Goal: Find specific page/section: Find specific page/section

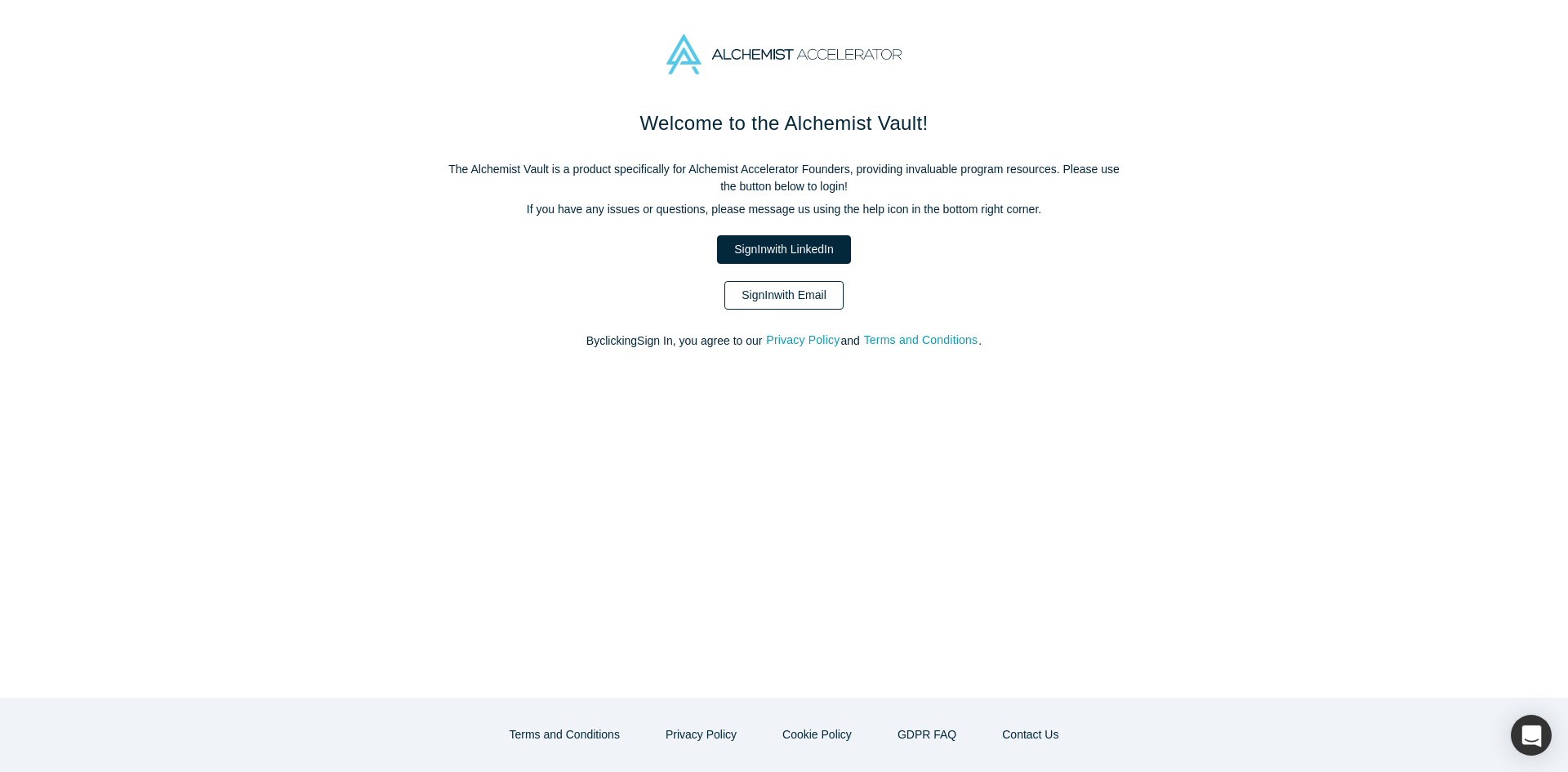
click at [831, 306] on link "Sign In with Email" at bounding box center [784, 294] width 119 height 28
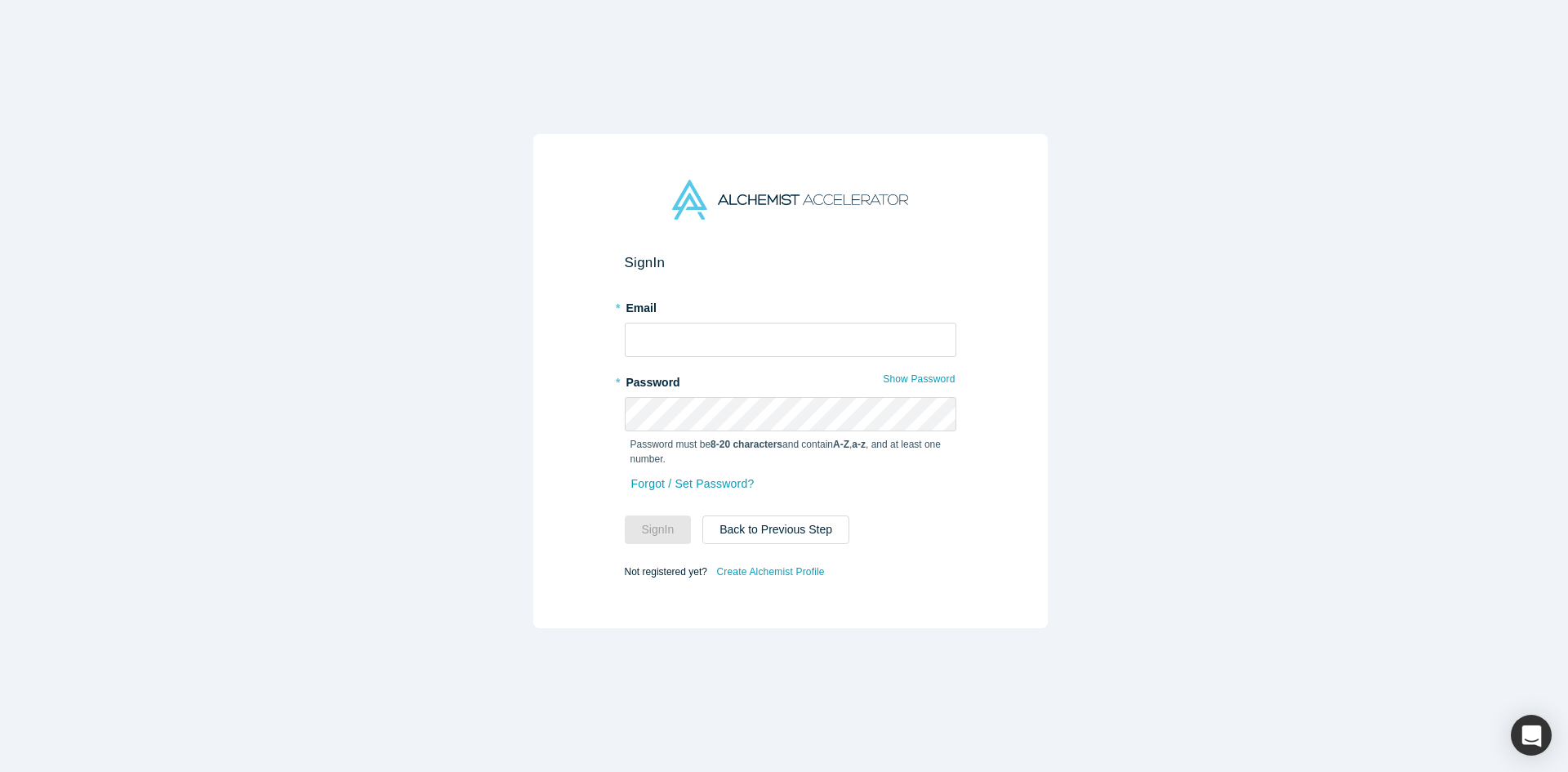
click at [796, 316] on div "* Email" at bounding box center [790, 326] width 332 height 63
click at [791, 329] on input "text" at bounding box center [790, 340] width 332 height 34
type input "[EMAIL_ADDRESS][DOMAIN_NAME]"
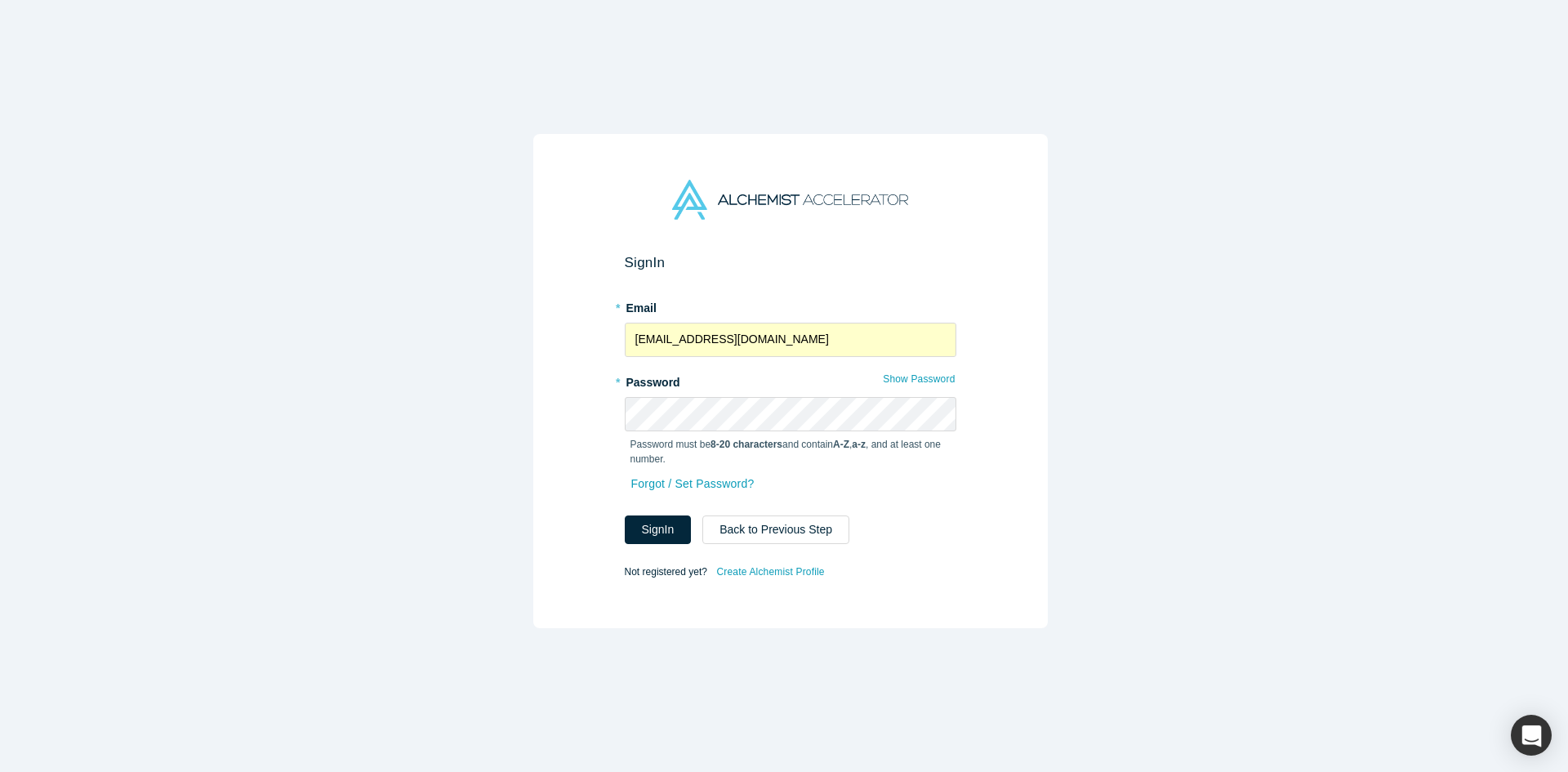
click at [673, 538] on form "Sign In * Email [EMAIL_ADDRESS][DOMAIN_NAME] * Password Show Password Password …" at bounding box center [790, 419] width 332 height 329
click at [668, 526] on button "Sign In" at bounding box center [658, 529] width 67 height 28
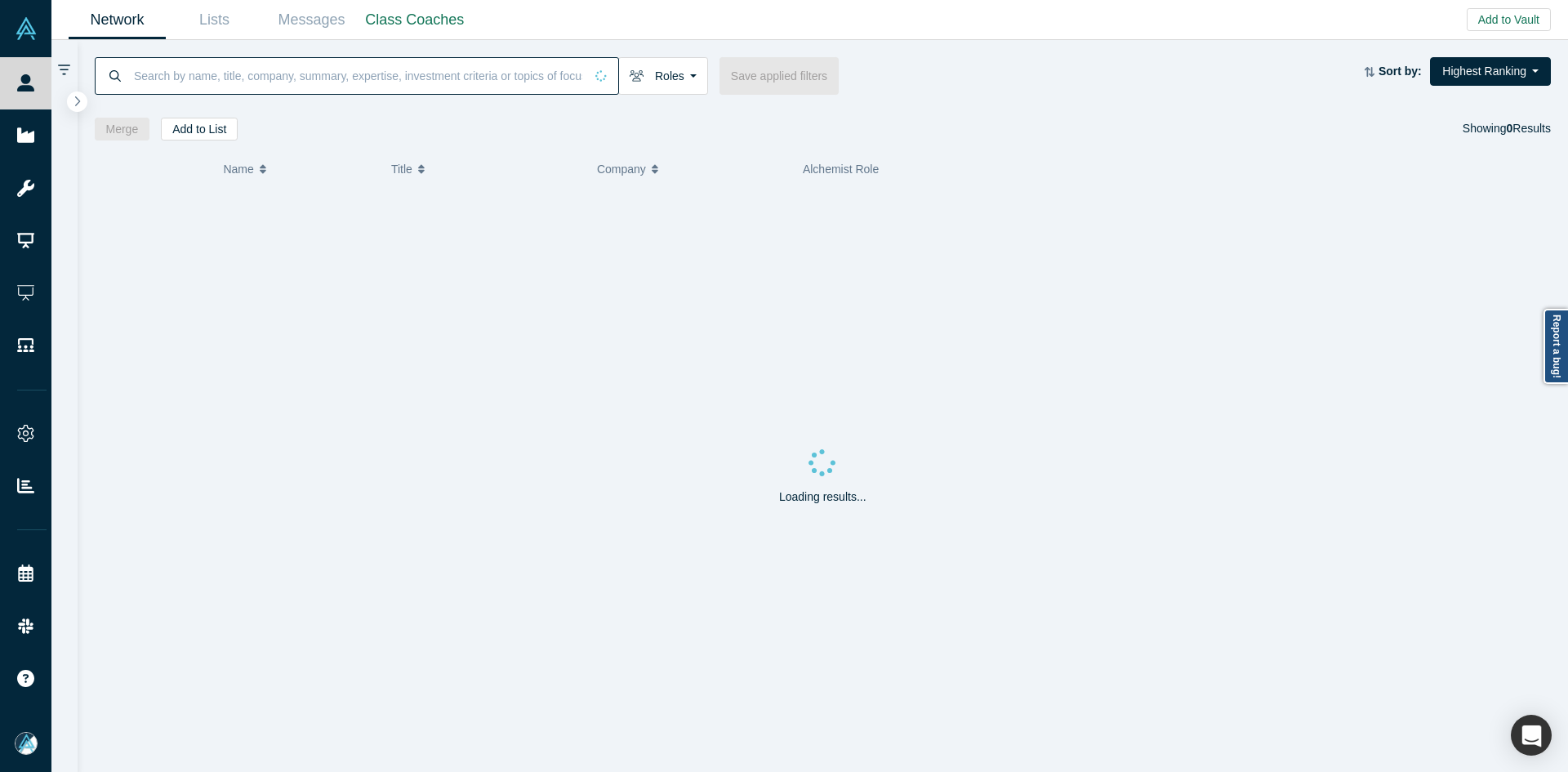
click at [236, 74] on input at bounding box center [358, 75] width 452 height 39
paste input "[PERSON_NAME] FRSA"
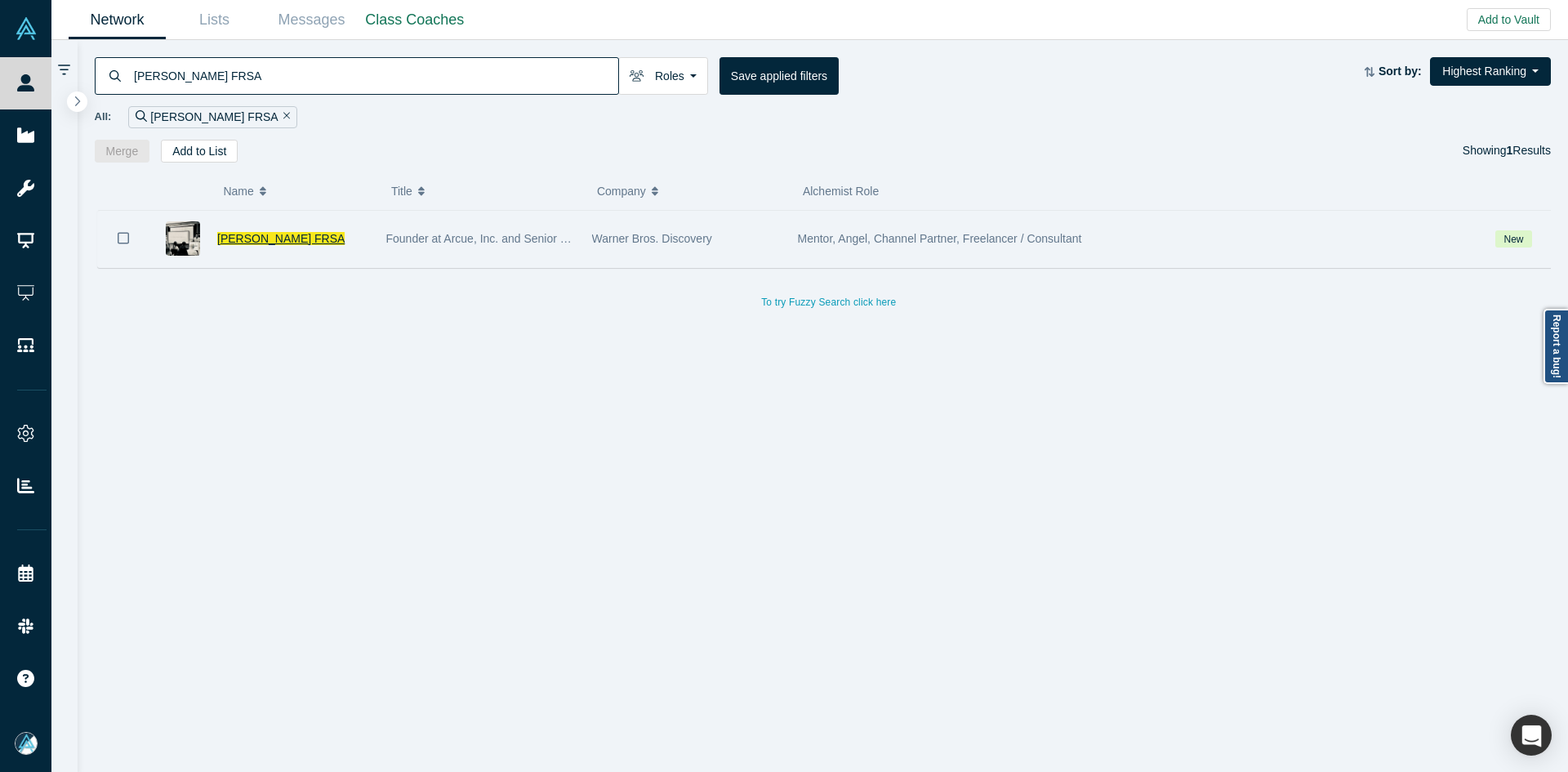
type input "[PERSON_NAME] FRSA"
click at [278, 244] on span "[PERSON_NAME] FRSA" at bounding box center [281, 238] width 127 height 13
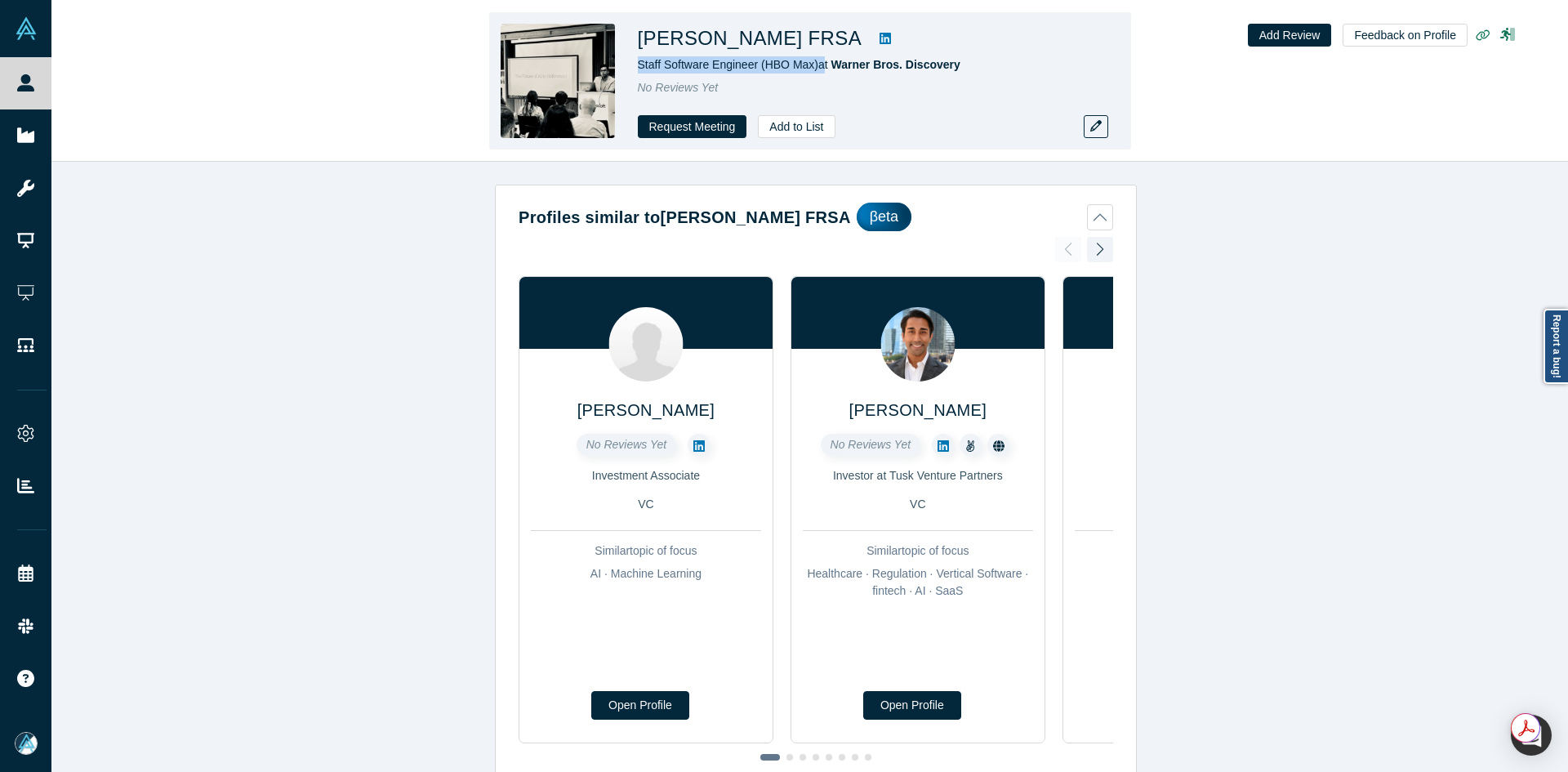
copy span "Staff Software Engineer (HBO Max)"
drag, startPoint x: 815, startPoint y: 67, endPoint x: 640, endPoint y: 65, distance: 175.0
click at [640, 65] on span "Staff Software Engineer (HBO Max) at Warner Bros. Discovery" at bounding box center [799, 64] width 322 height 13
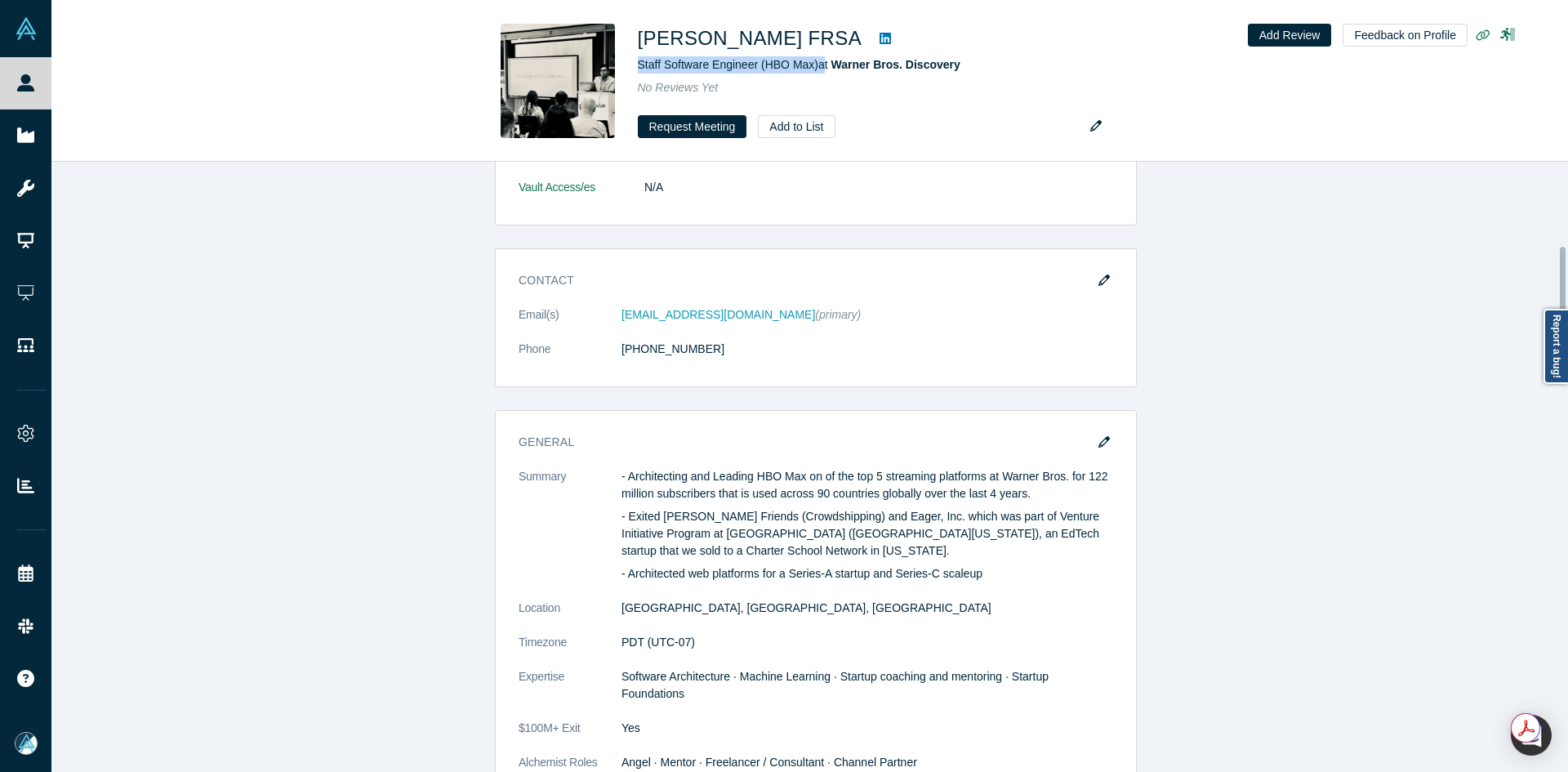
scroll to position [1062, 0]
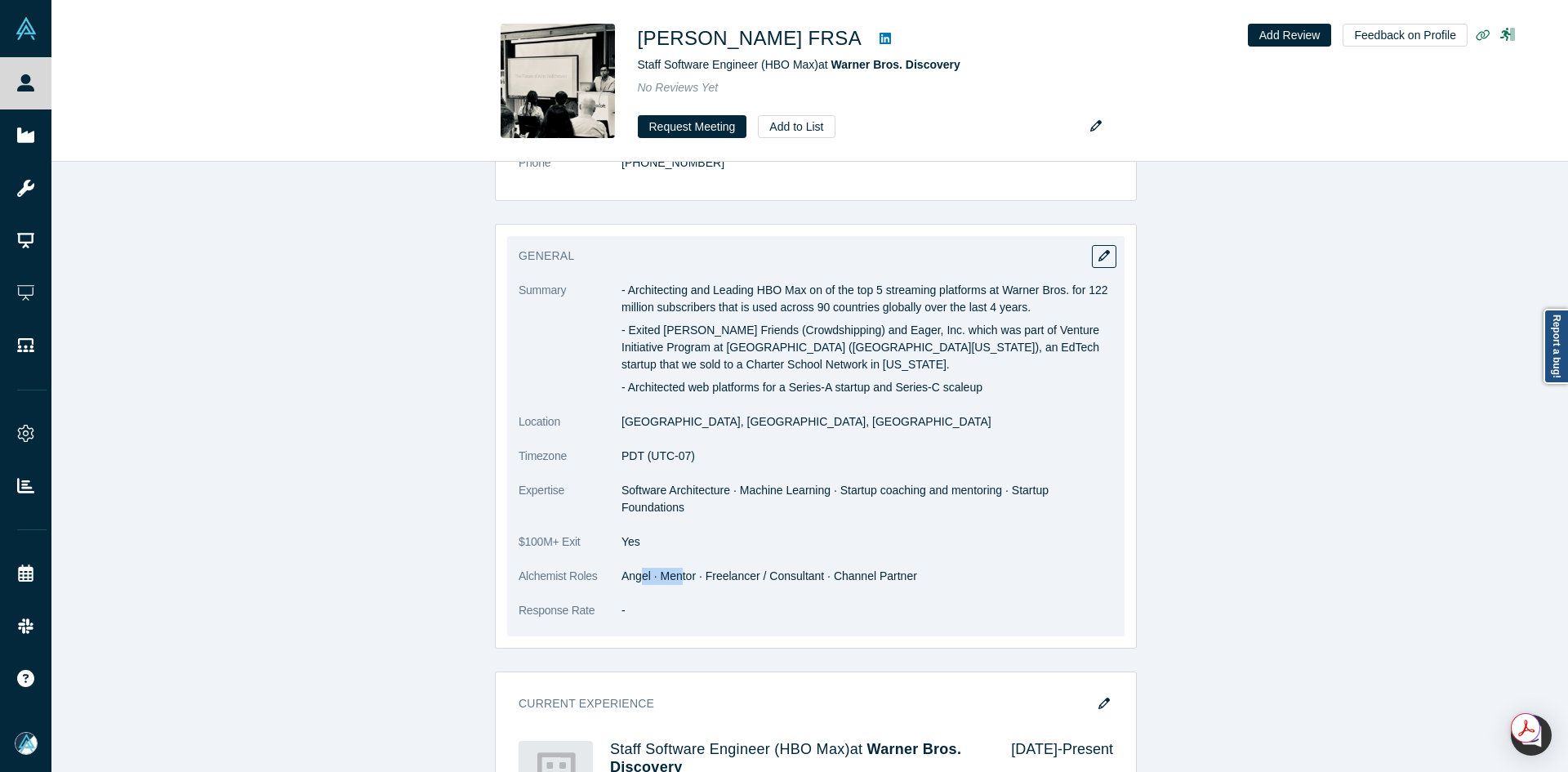
drag, startPoint x: 654, startPoint y: 541, endPoint x: 677, endPoint y: 540, distance: 23.0
click at [677, 568] on dd "Angel · Mentor · Freelancer / Consultant · Channel Partner" at bounding box center [867, 577] width 492 height 17
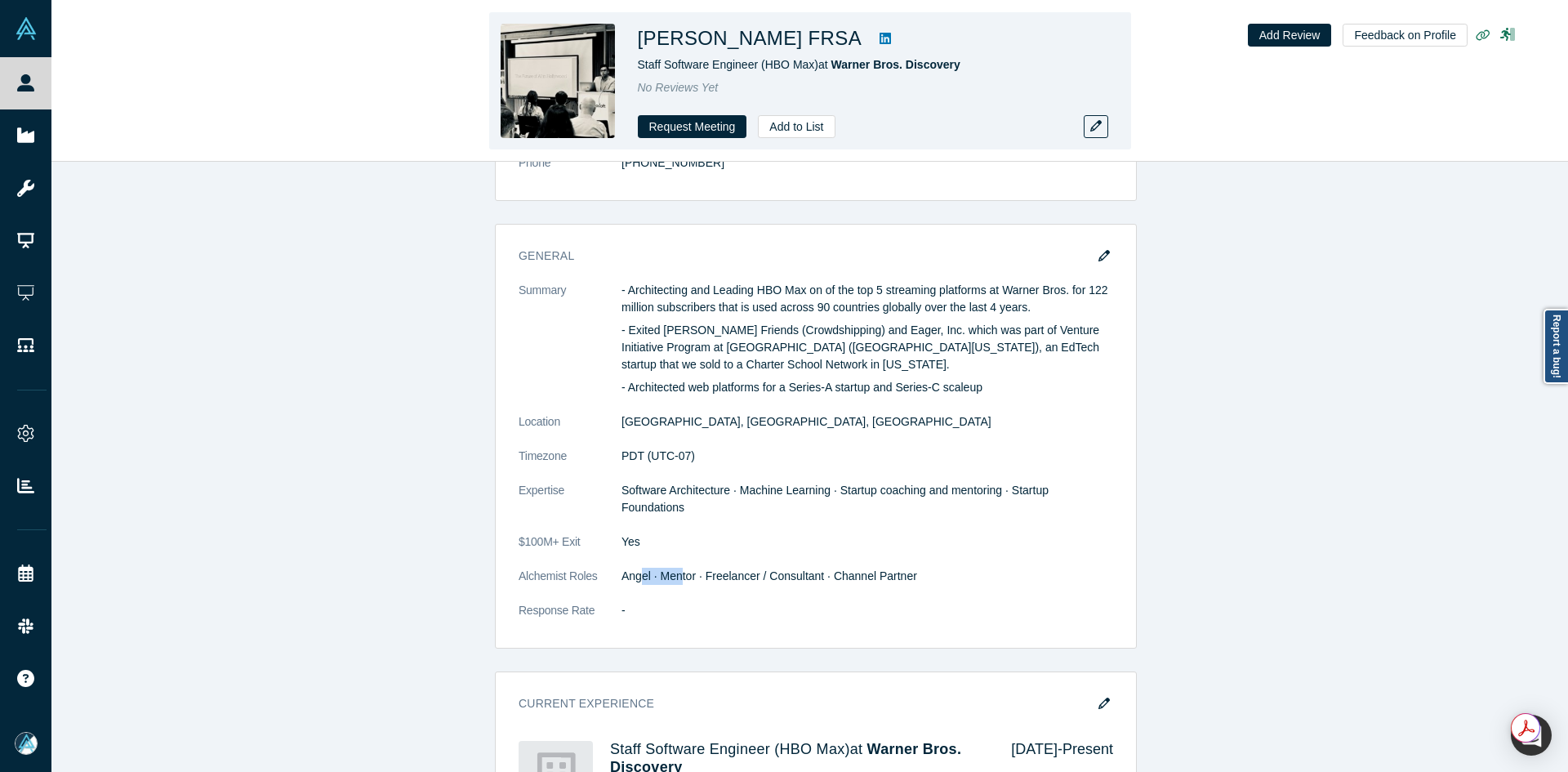
click at [879, 38] on icon at bounding box center [885, 38] width 11 height 13
copy h1 "[PERSON_NAME] FRSA"
drag, startPoint x: 784, startPoint y: 38, endPoint x: 638, endPoint y: 36, distance: 146.0
click at [638, 36] on h1 "[PERSON_NAME] FRSA" at bounding box center [750, 39] width 225 height 29
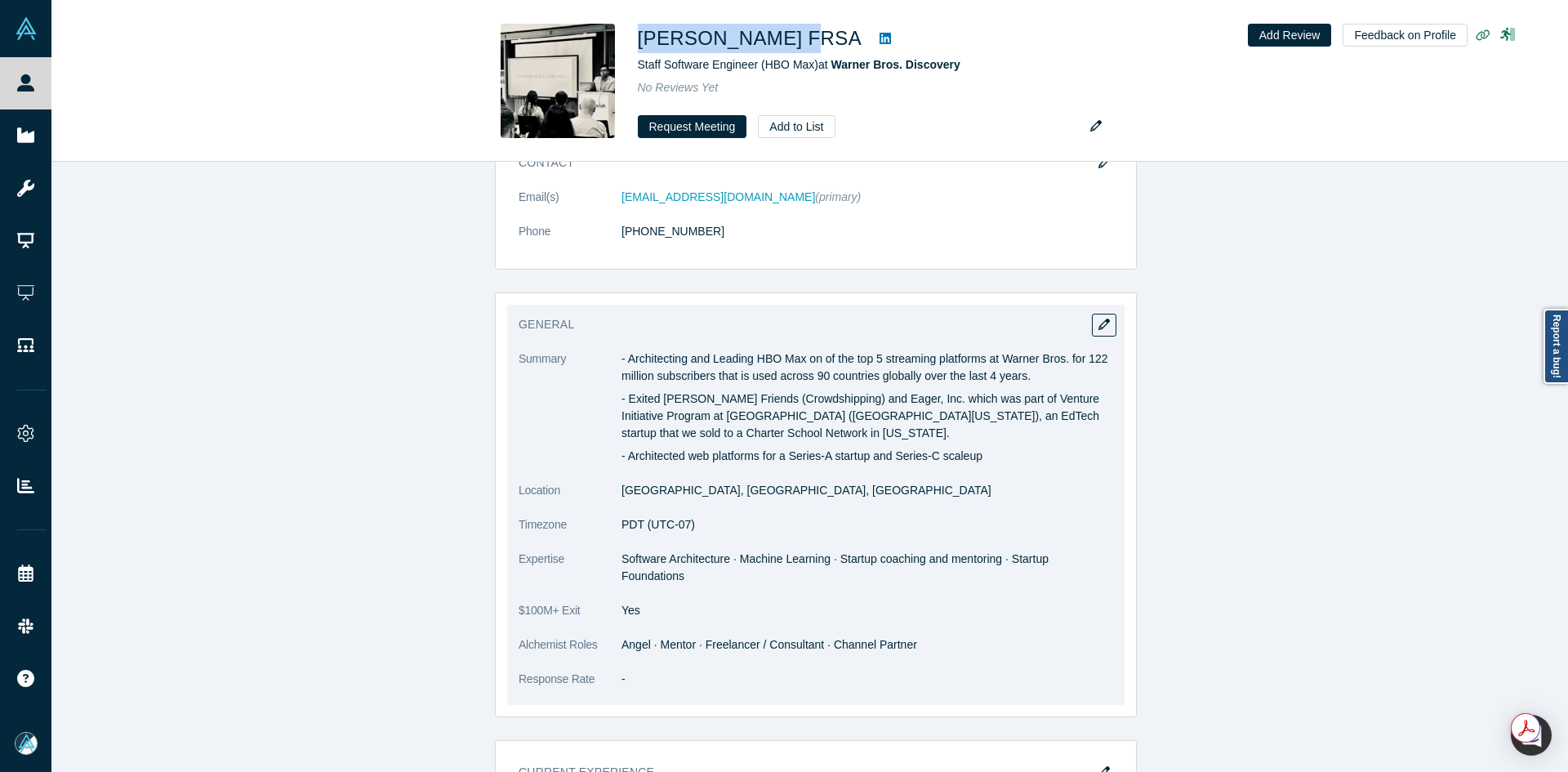
scroll to position [899, 0]
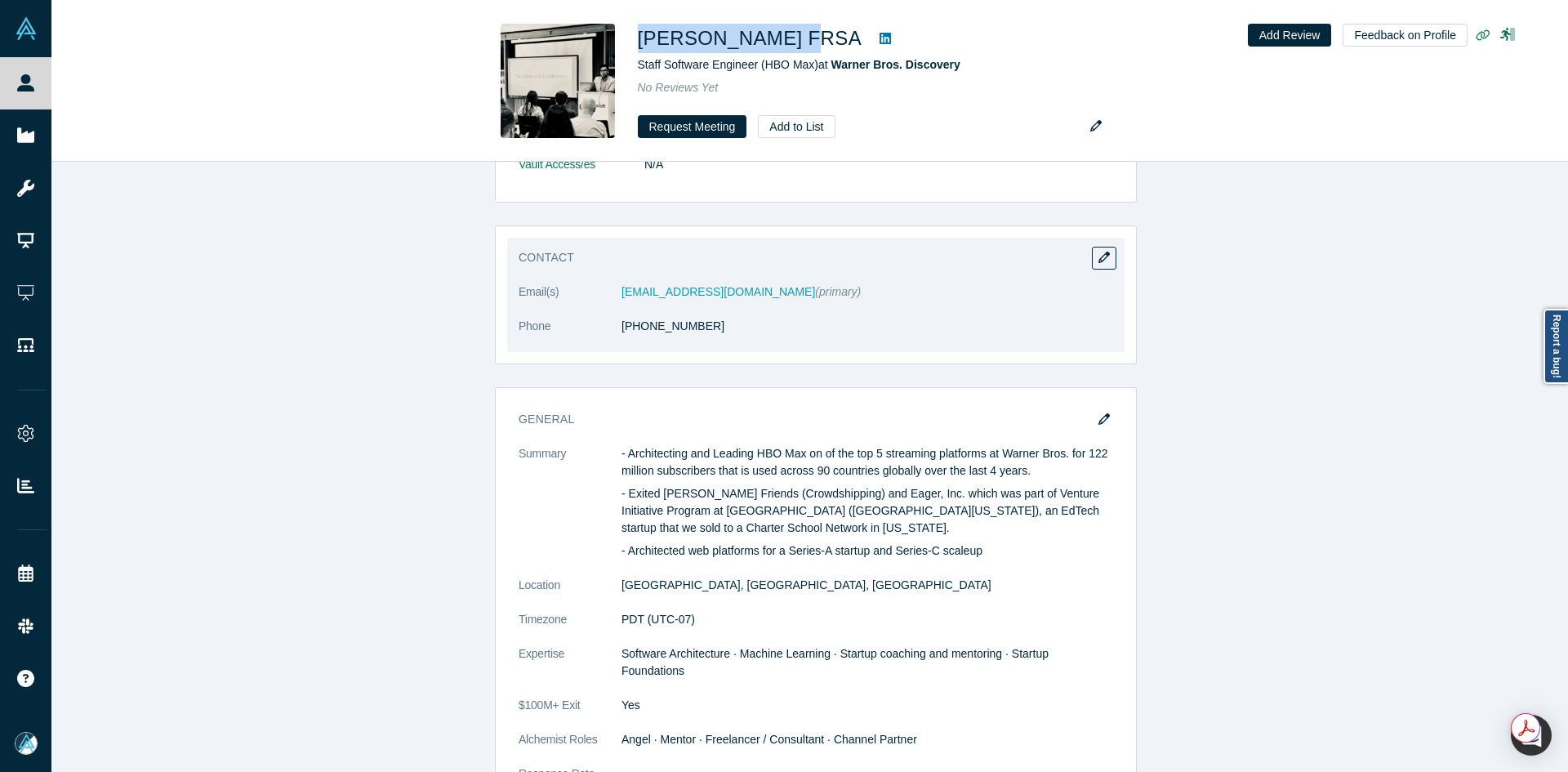
drag, startPoint x: 662, startPoint y: 317, endPoint x: 629, endPoint y: 317, distance: 33.0
click at [629, 318] on dd "[PHONE_NUMBER]" at bounding box center [867, 326] width 492 height 17
copy link "4 7300 430170"
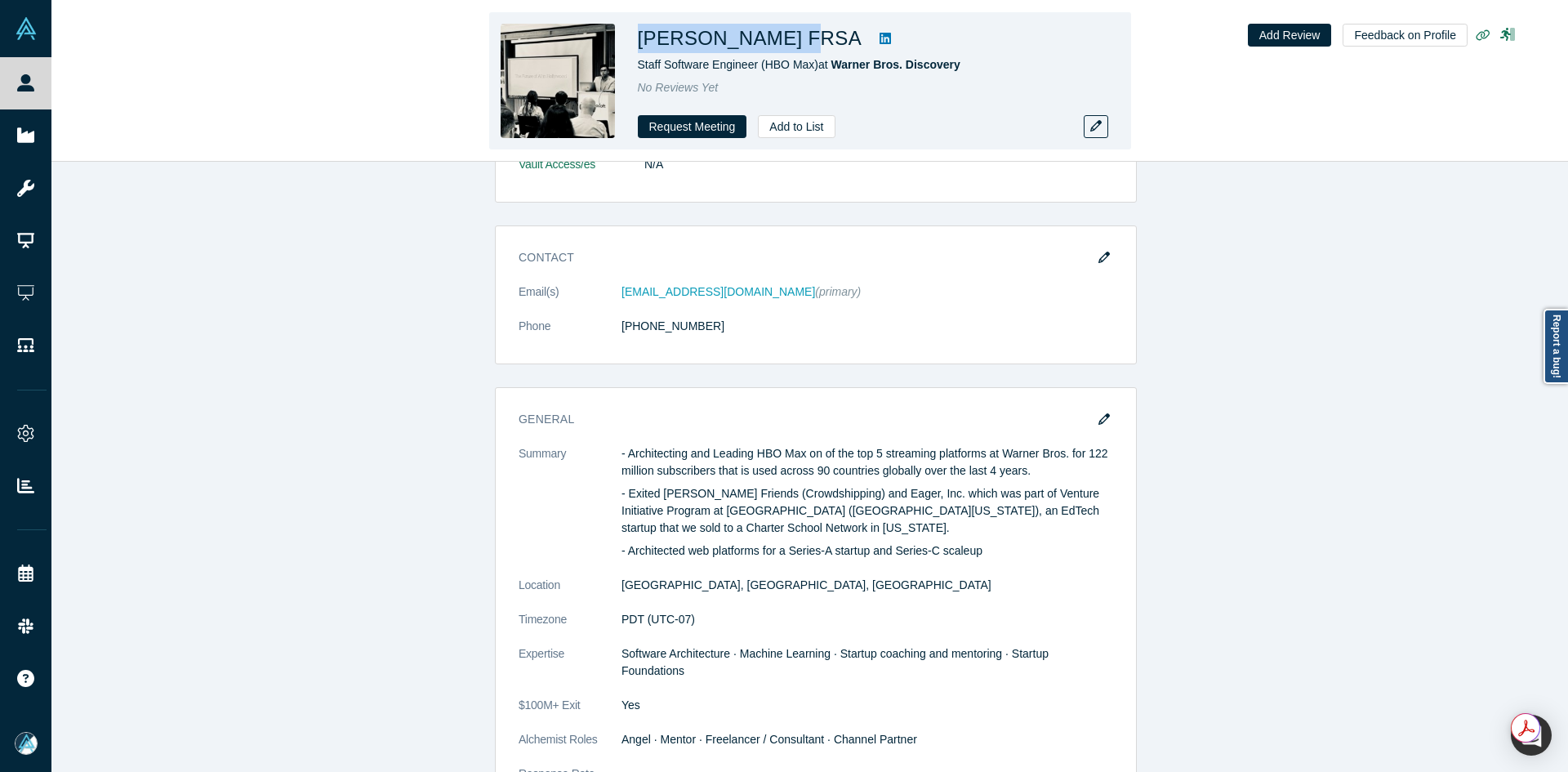
drag, startPoint x: 785, startPoint y: 45, endPoint x: 626, endPoint y: 45, distance: 159.0
click at [626, 45] on div "[PERSON_NAME] FRSA Staff Software Engineer (HBO Max) at Warner Bros. Discovery …" at bounding box center [810, 80] width 642 height 137
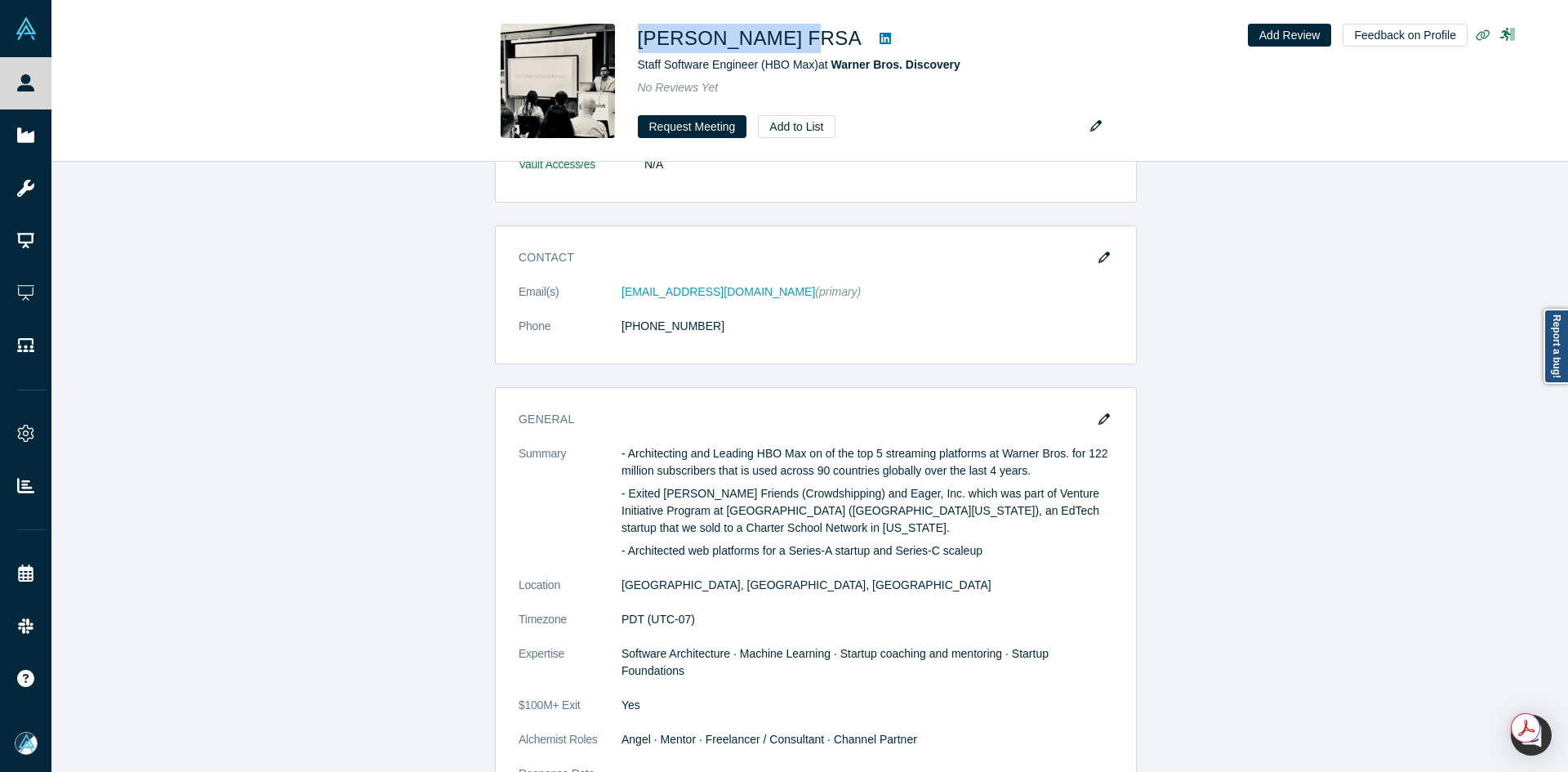
copy h1 "[PERSON_NAME] FRSA"
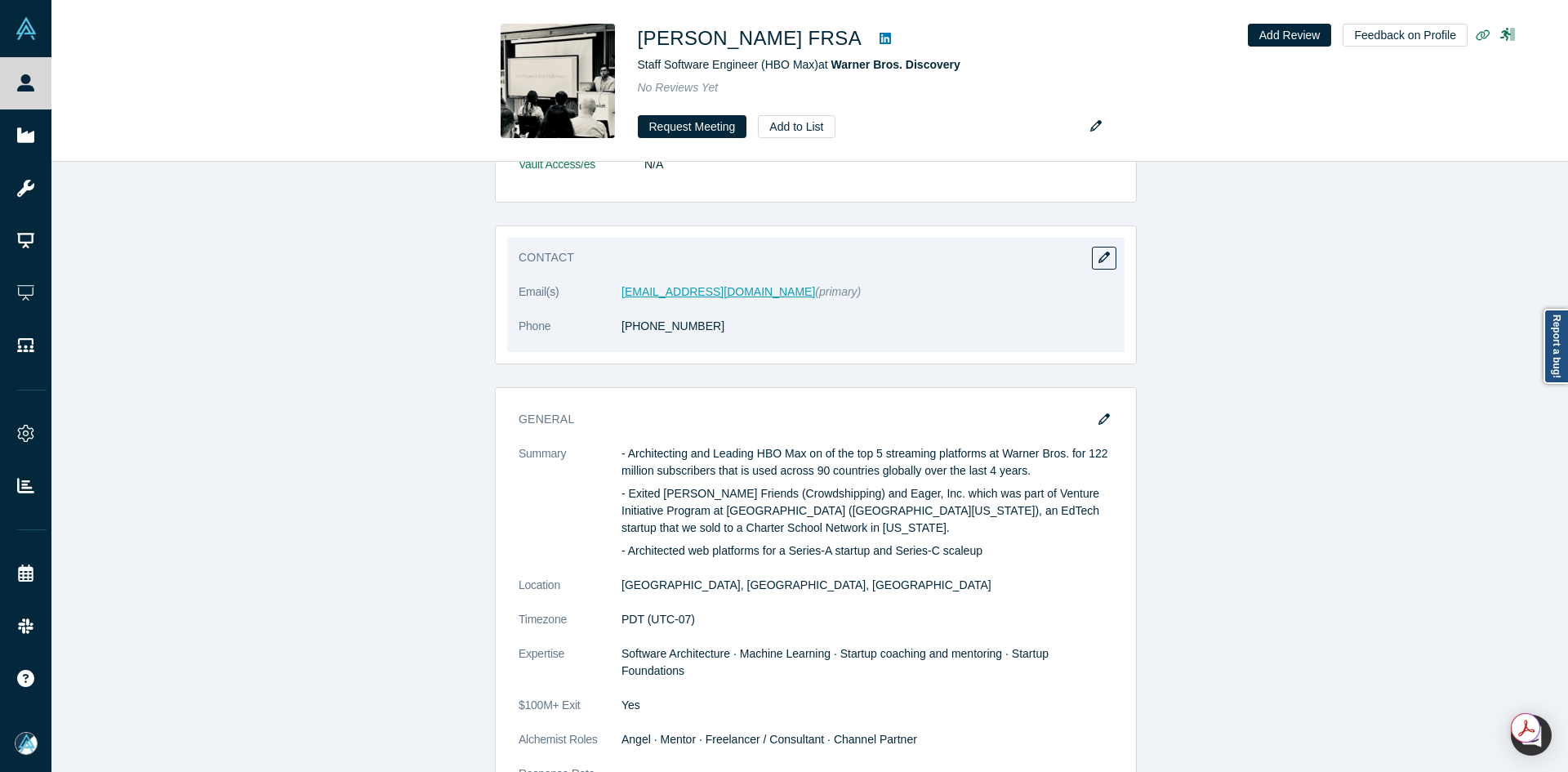
drag, startPoint x: 681, startPoint y: 288, endPoint x: 660, endPoint y: 279, distance: 22.8
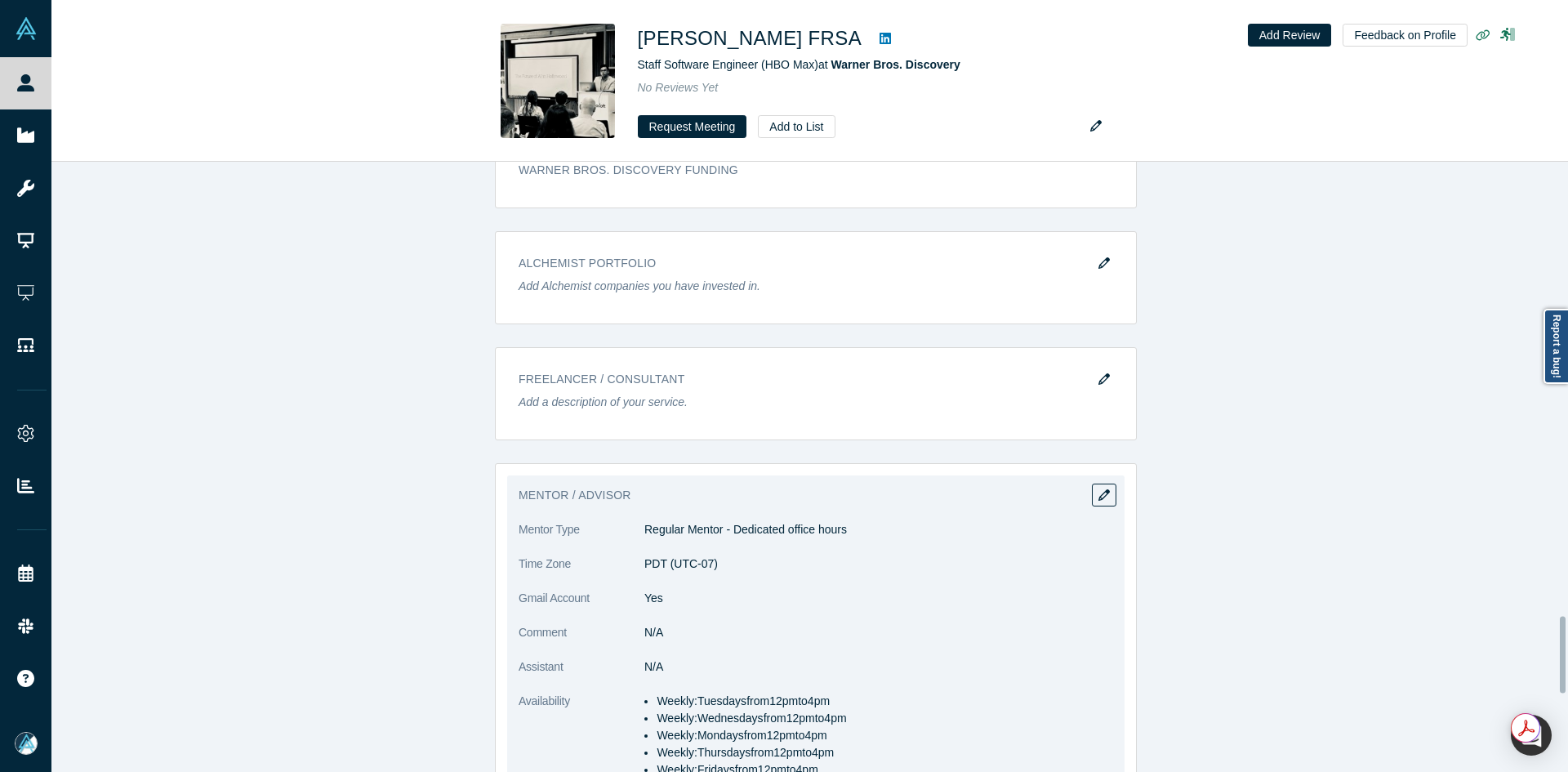
scroll to position [4086, 0]
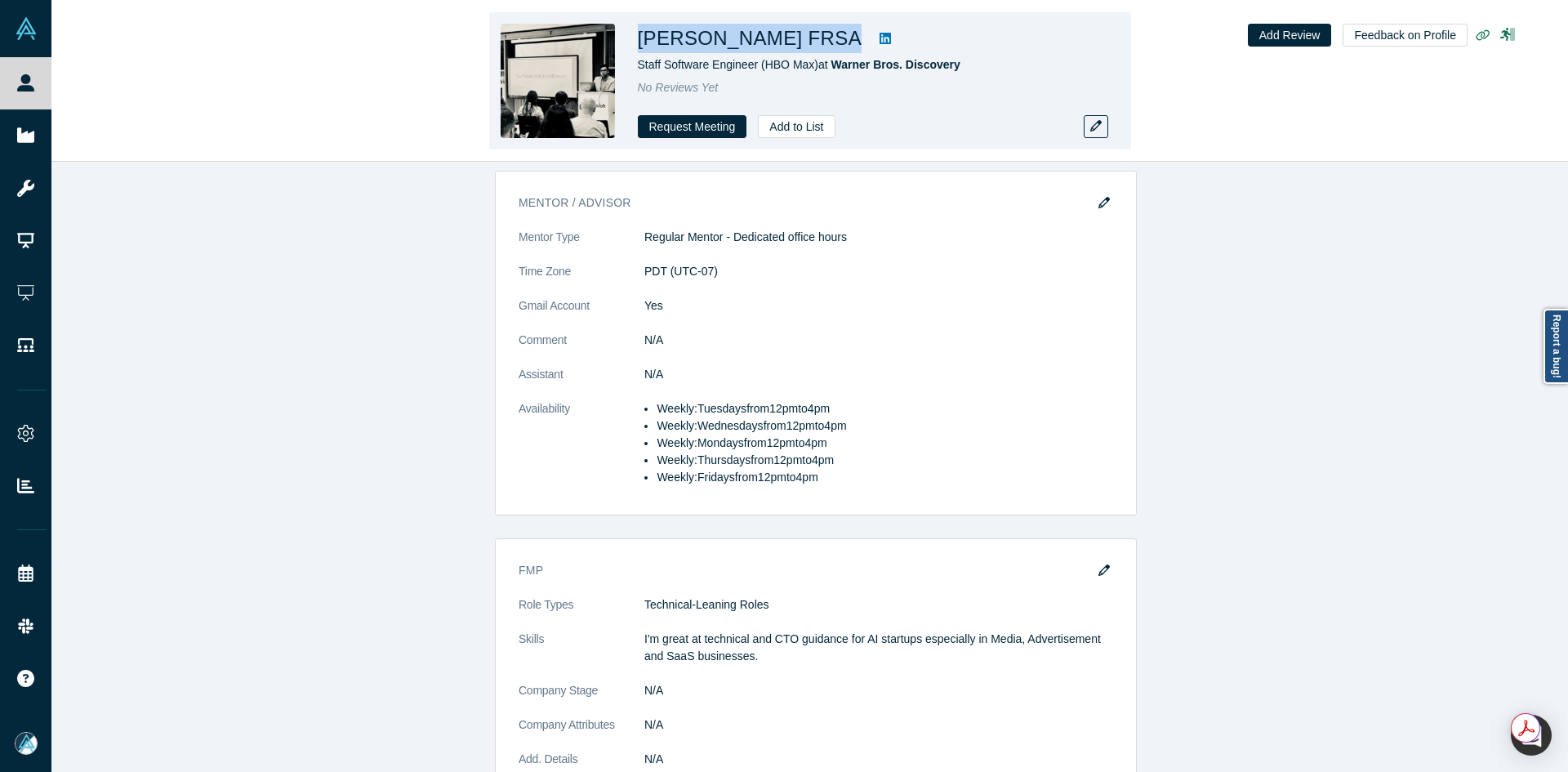
drag, startPoint x: 786, startPoint y: 39, endPoint x: 642, endPoint y: 33, distance: 144.1
click at [642, 33] on div "[PERSON_NAME] FRSA" at bounding box center [867, 39] width 458 height 29
copy div "[PERSON_NAME] FRSA"
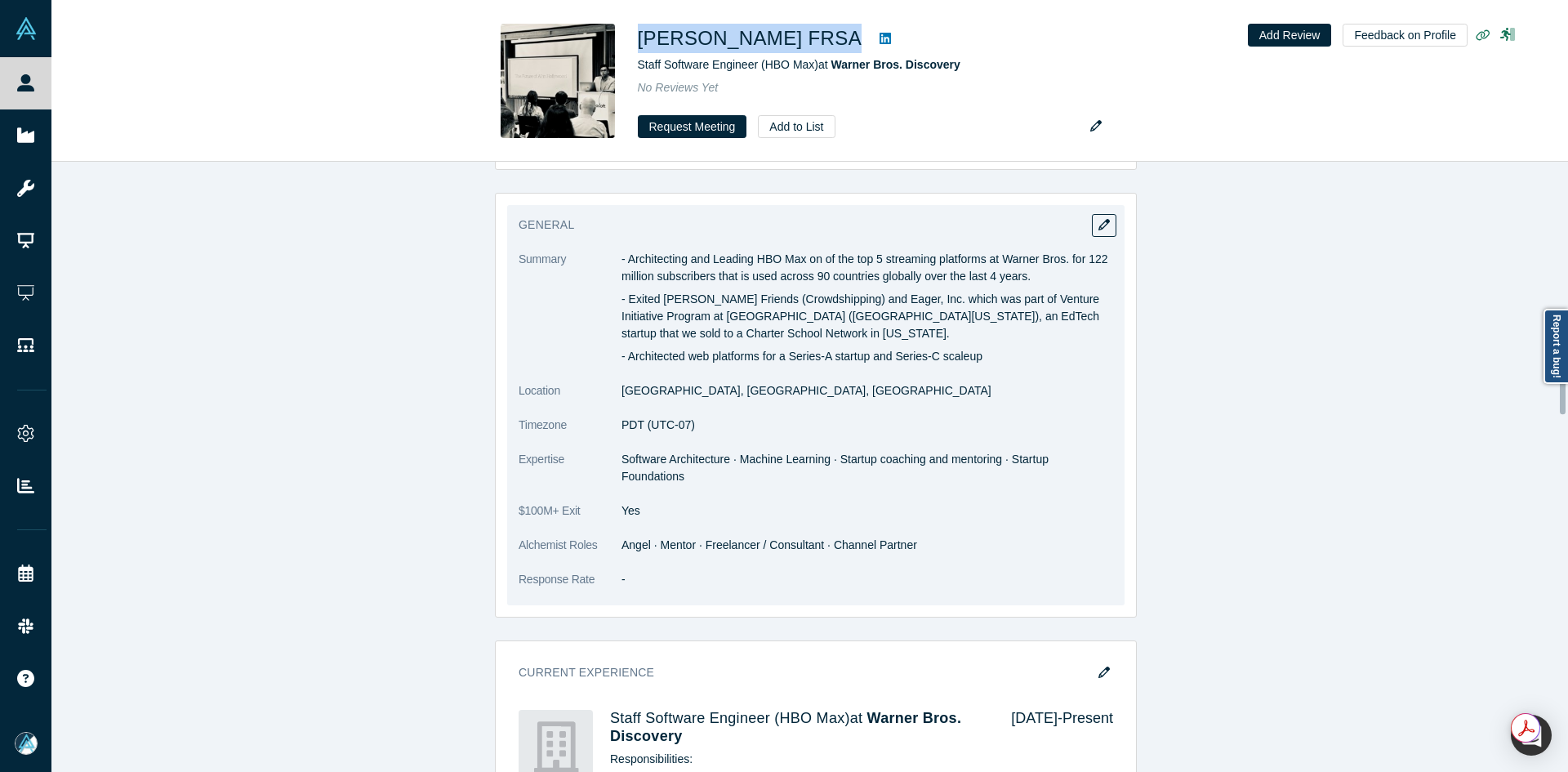
scroll to position [899, 0]
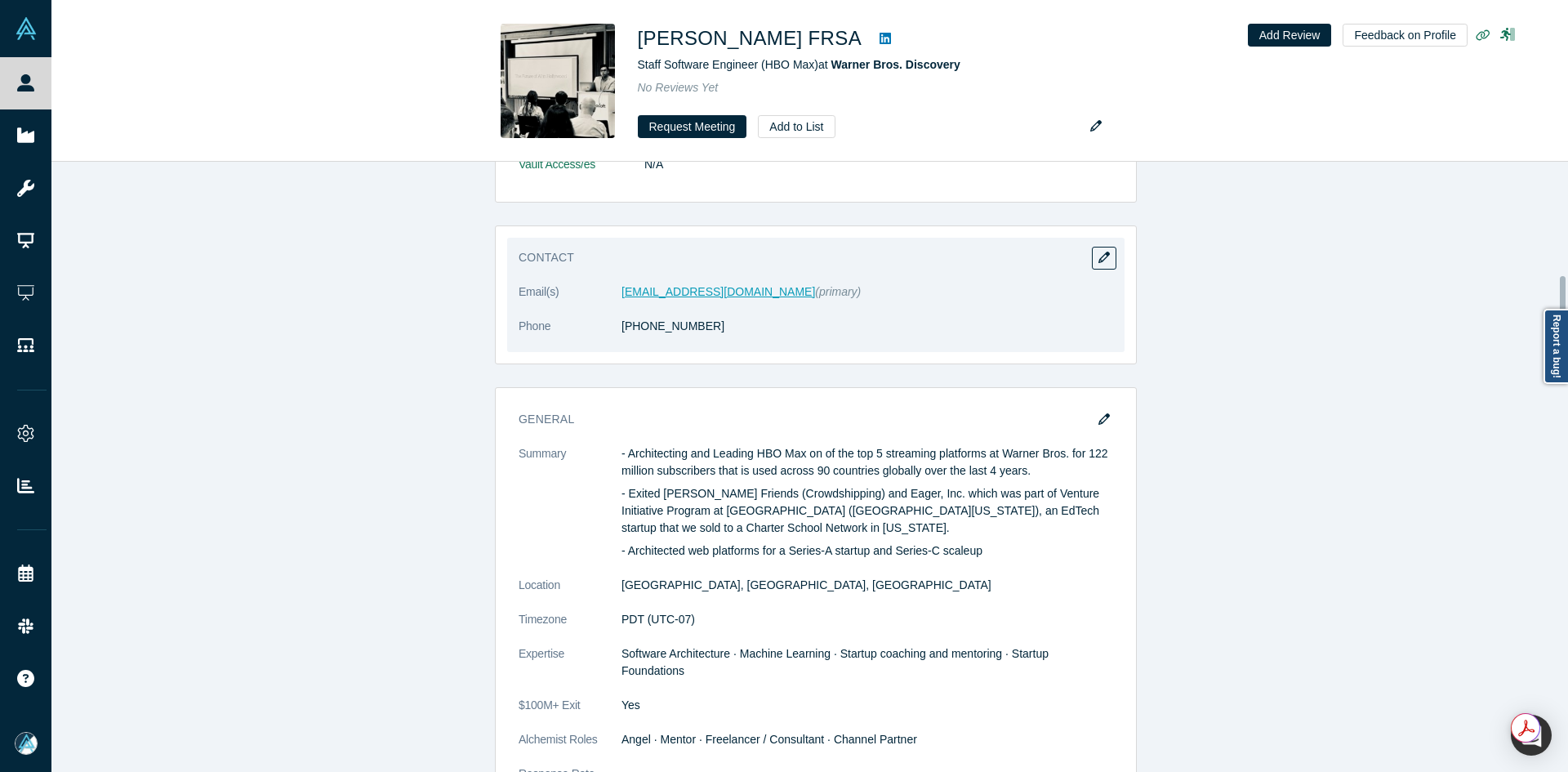
drag, startPoint x: 693, startPoint y: 283, endPoint x: 669, endPoint y: 275, distance: 25.3
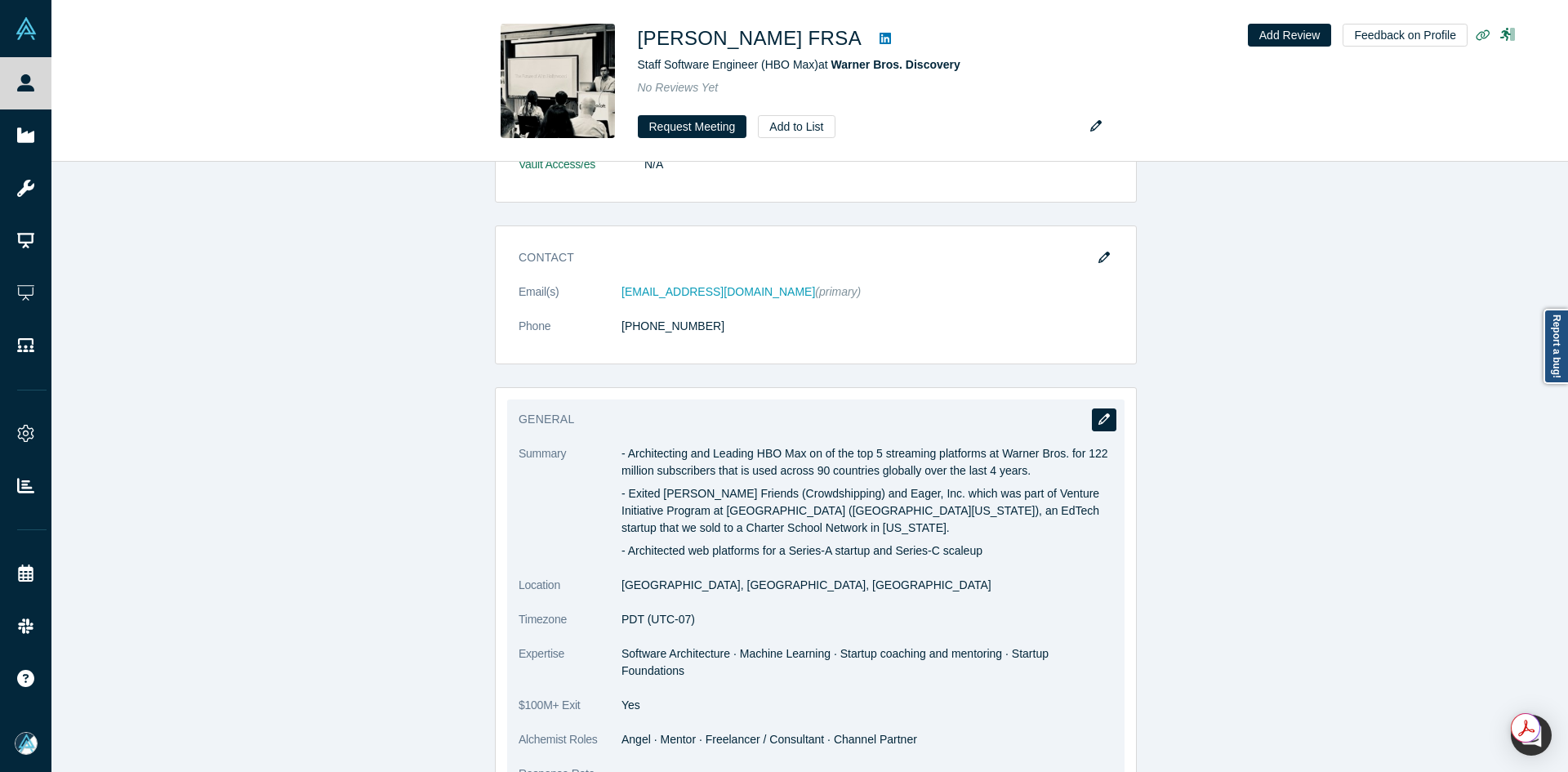
click at [1108, 408] on button "button" at bounding box center [1104, 419] width 25 height 23
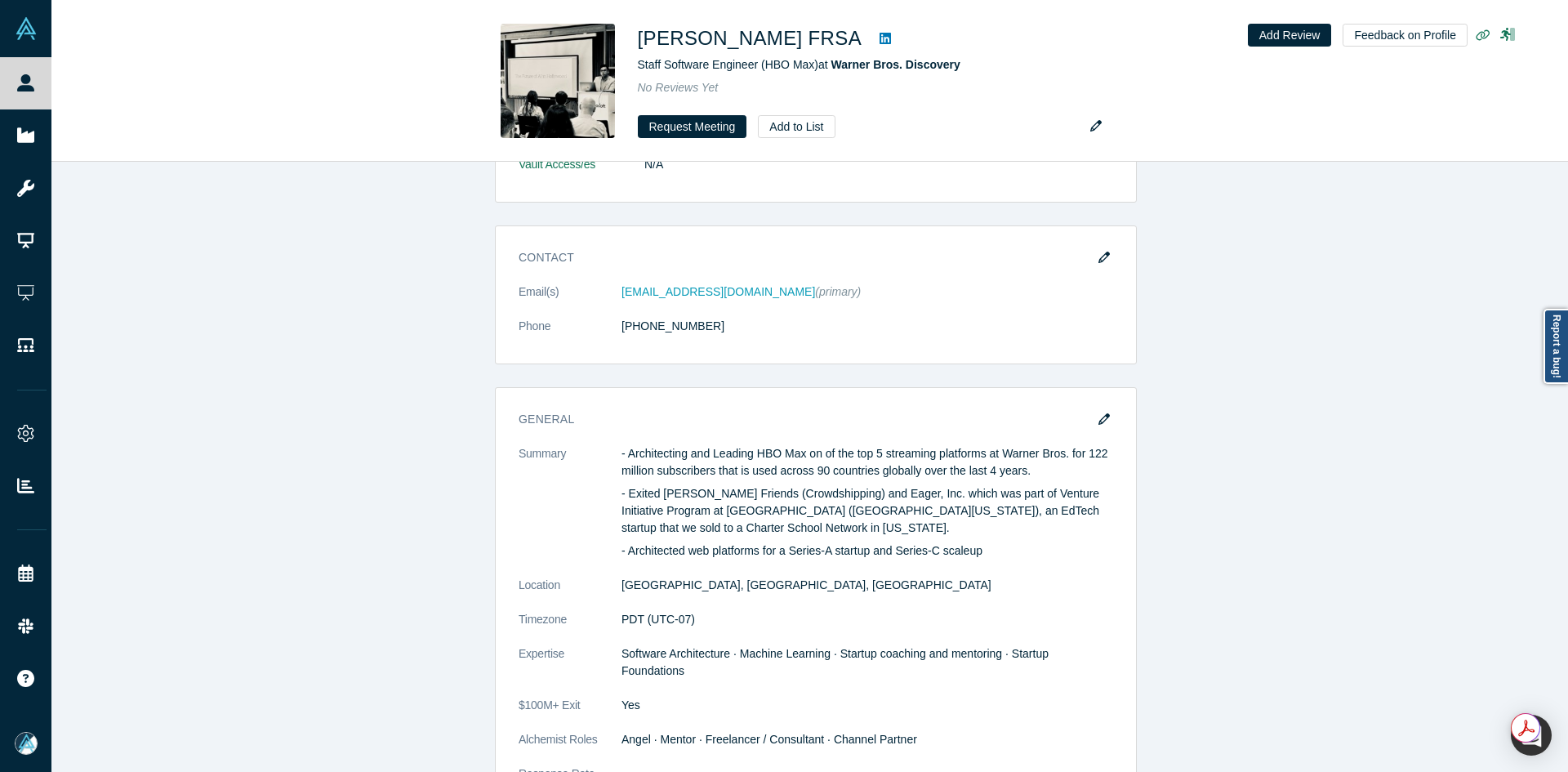
scroll to position [0, 0]
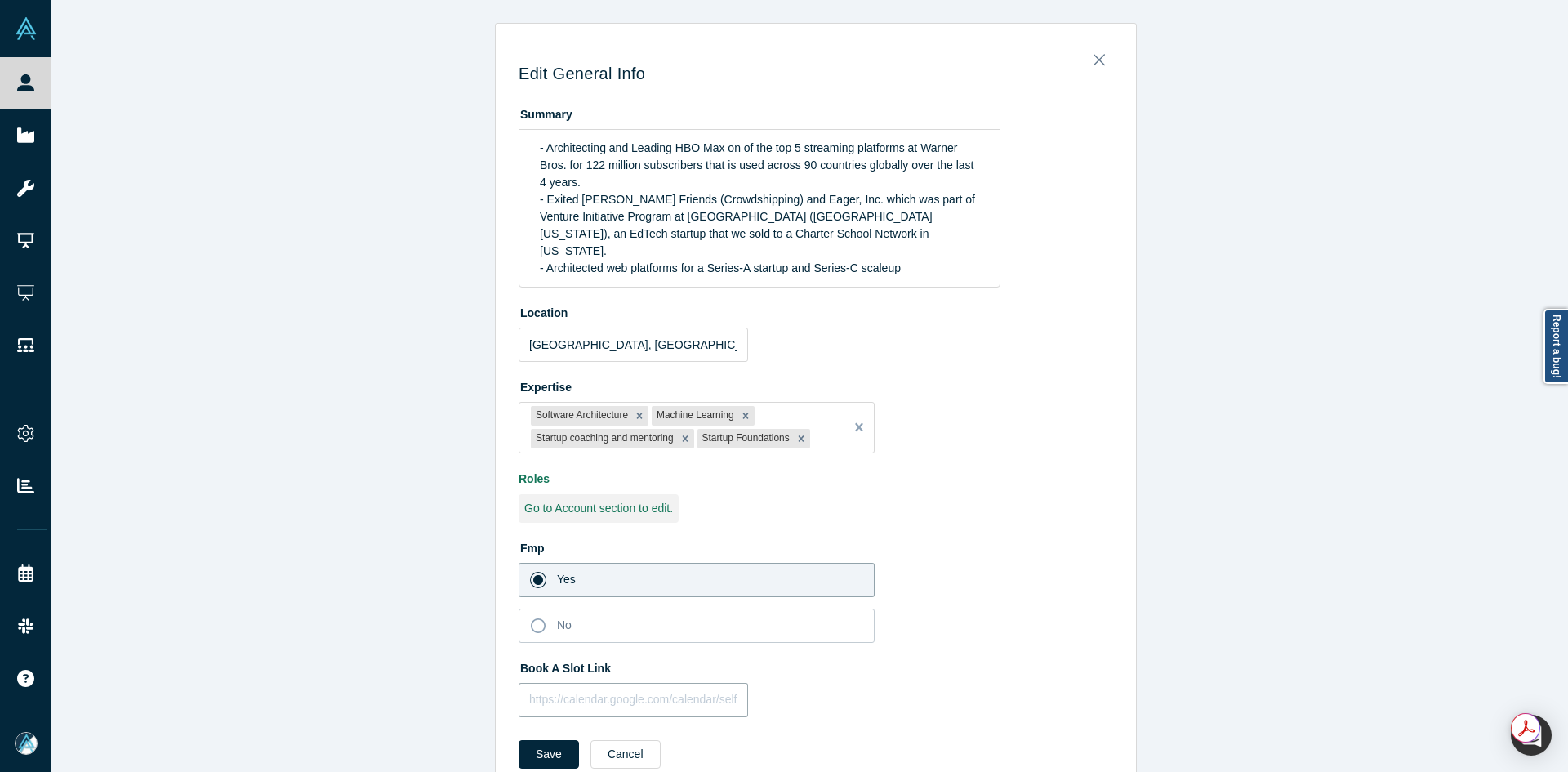
click at [648, 683] on input "text" at bounding box center [633, 700] width 229 height 34
paste input "[URL][DOMAIN_NAME]"
type input "[URL][DOMAIN_NAME]"
click at [562, 740] on button "Save" at bounding box center [548, 754] width 61 height 28
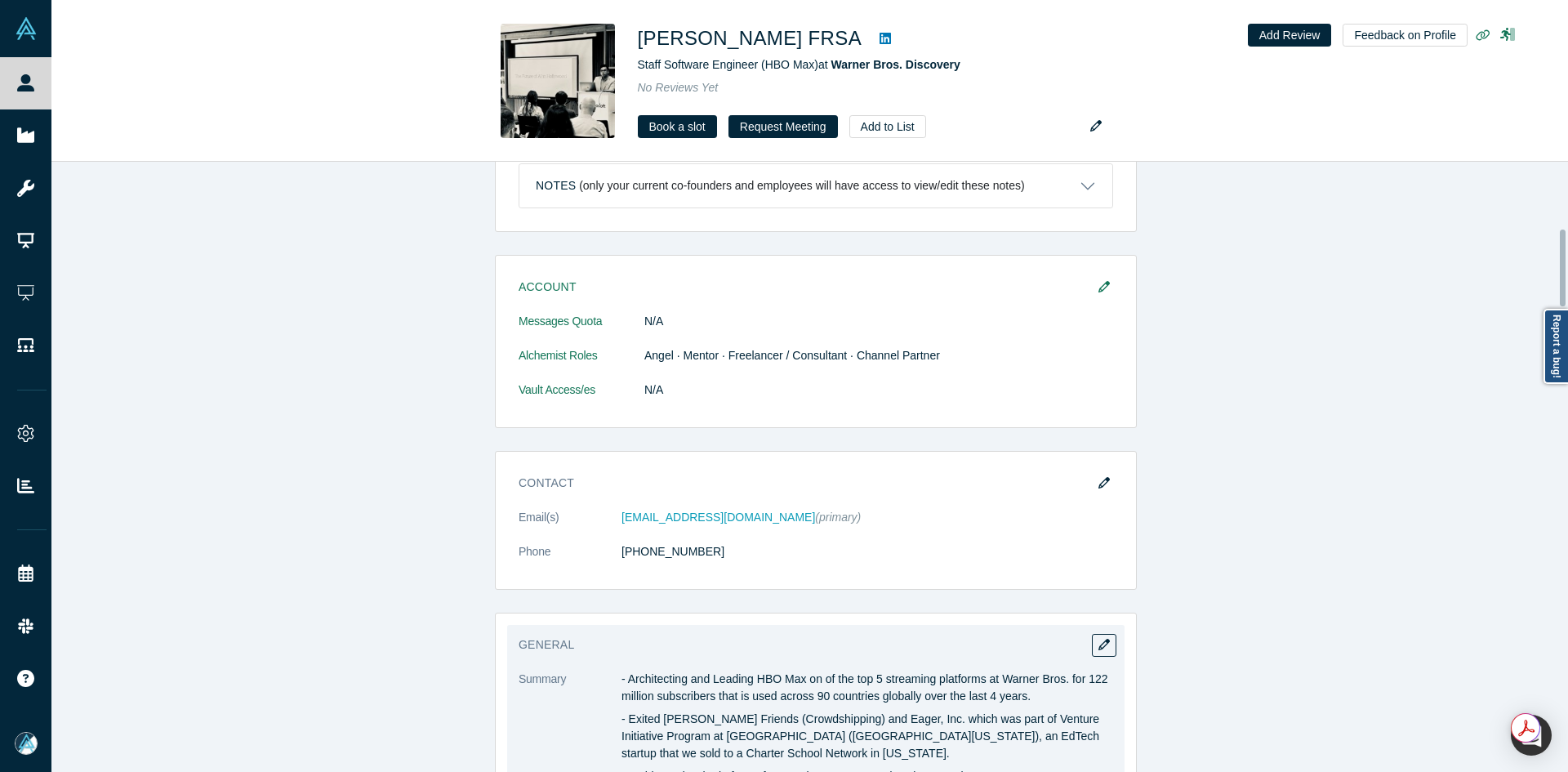
scroll to position [899, 0]
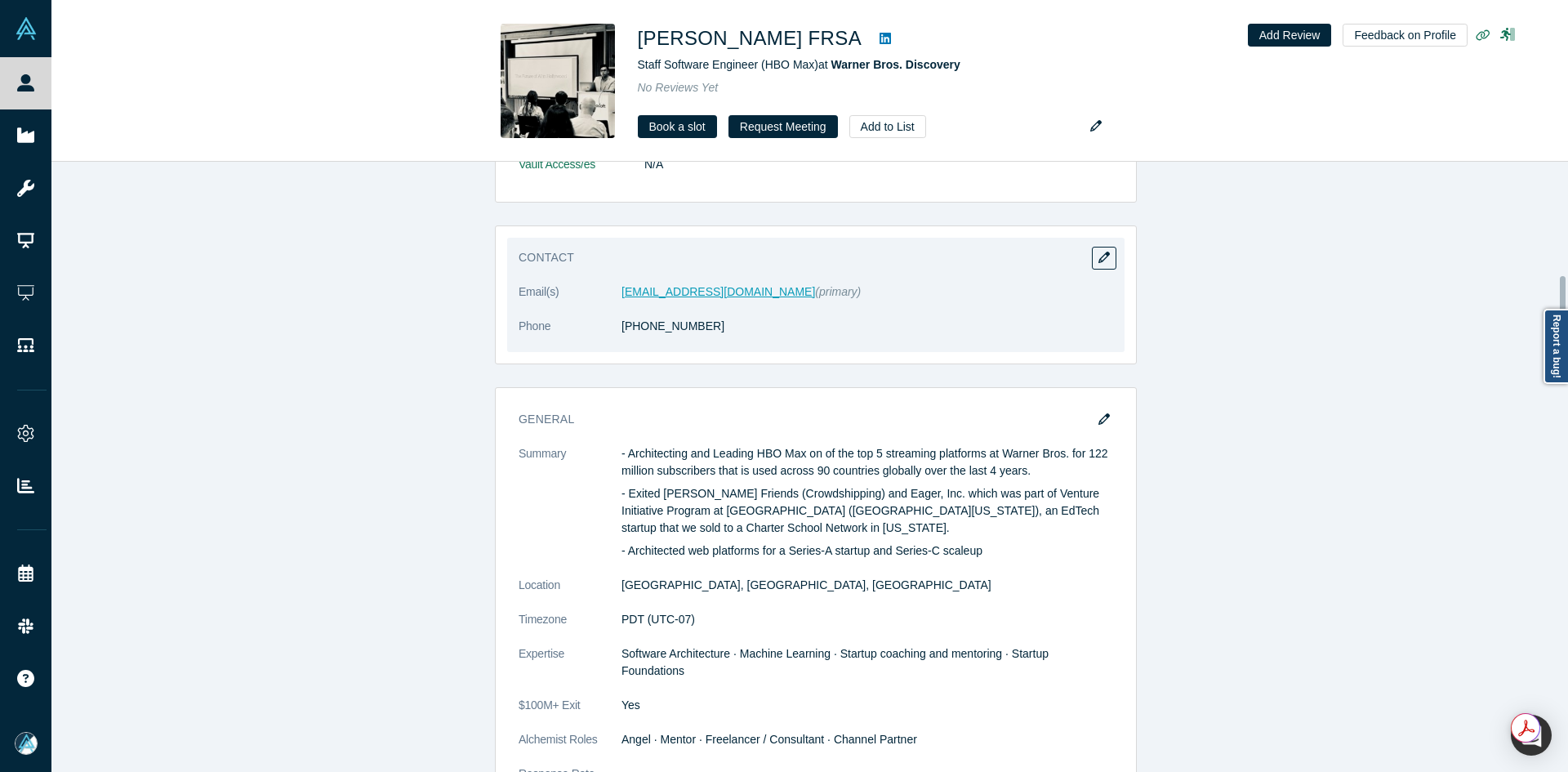
drag, startPoint x: 654, startPoint y: 285, endPoint x: 644, endPoint y: 279, distance: 11.7
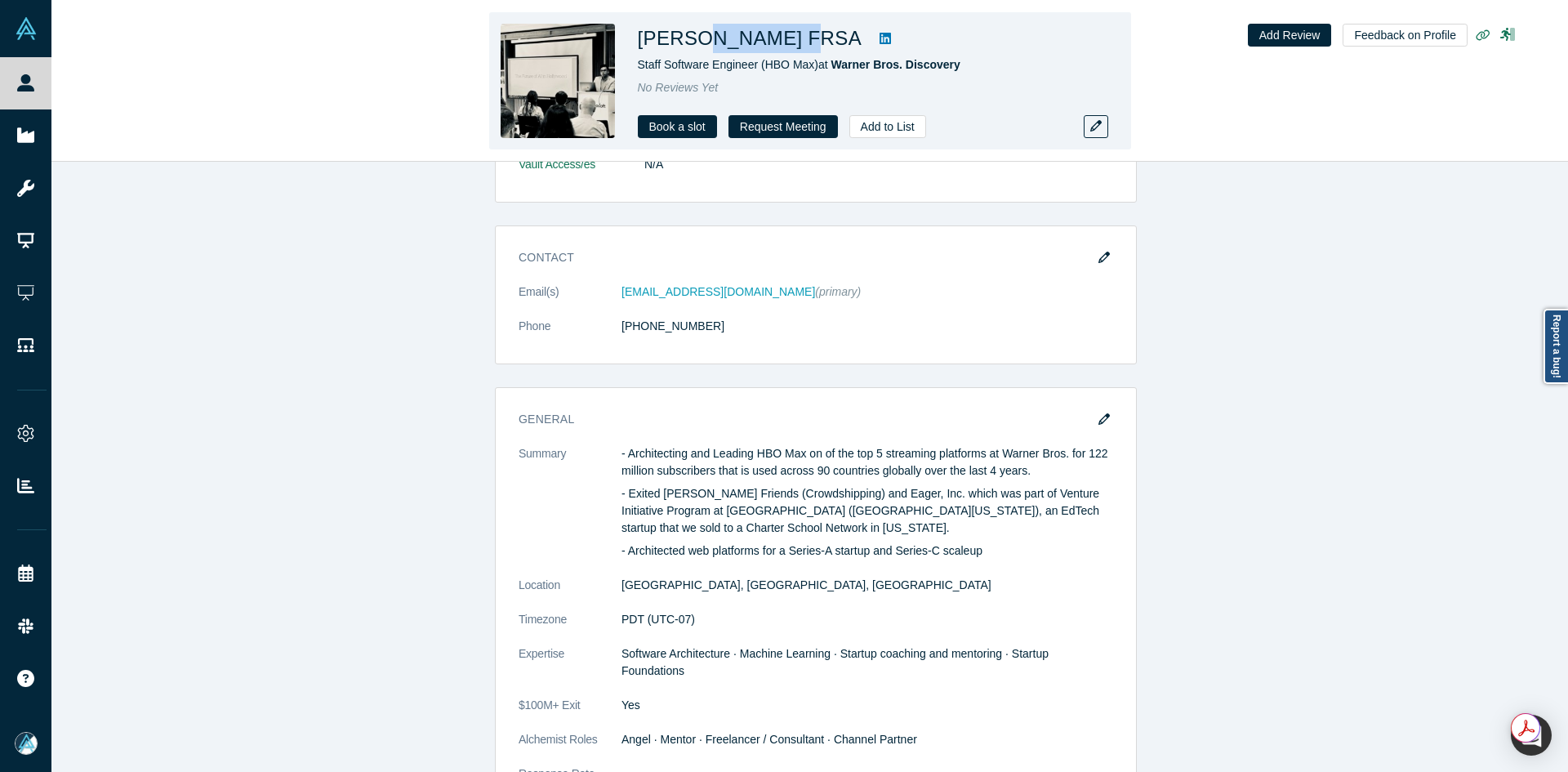
copy h1 "Basu FRSA"
drag, startPoint x: 784, startPoint y: 39, endPoint x: 974, endPoint y: 23, distance: 190.7
click at [701, 39] on h1 "[PERSON_NAME] FRSA" at bounding box center [750, 39] width 225 height 29
copy h1 "asu FRSA"
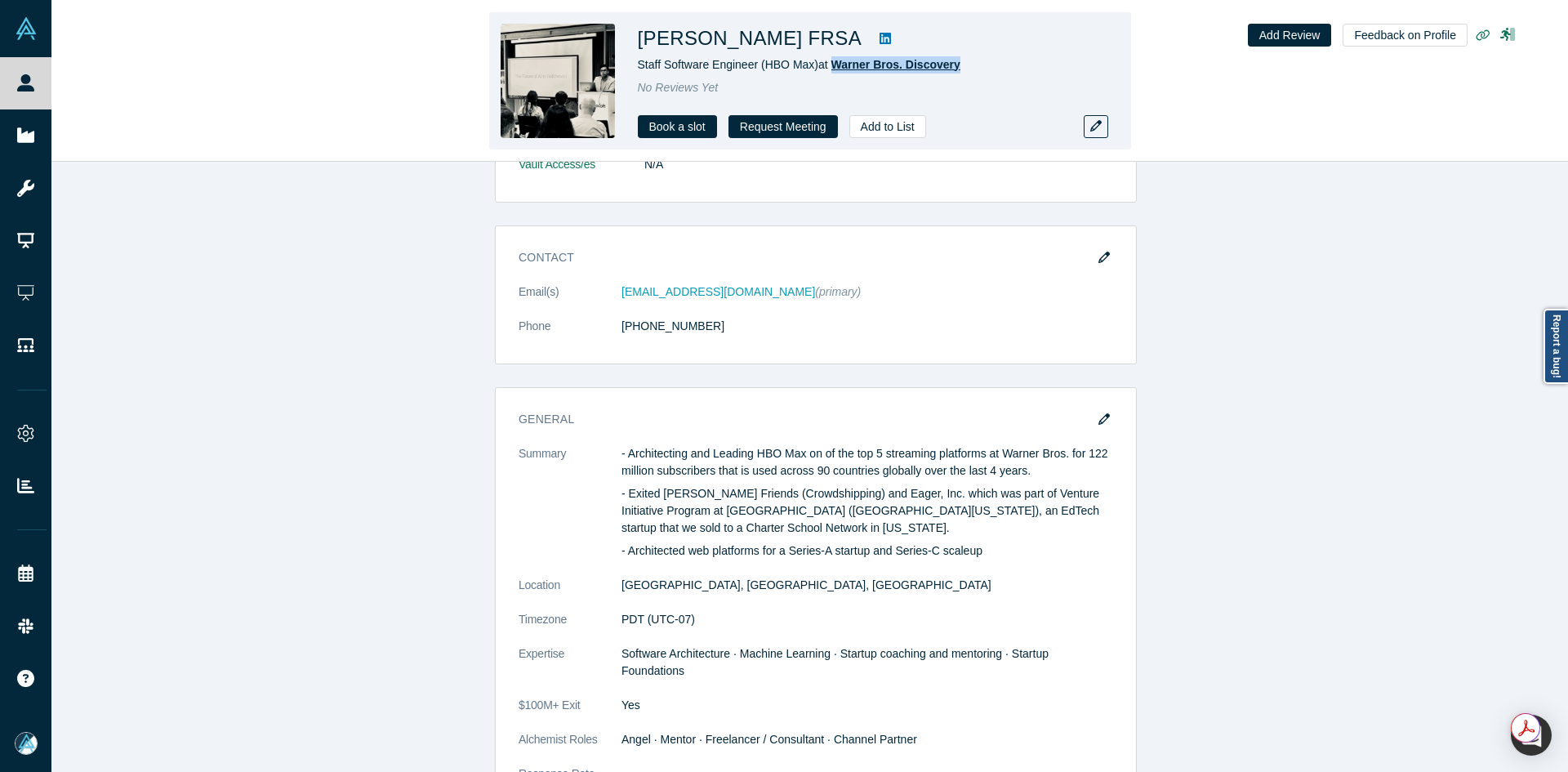
drag, startPoint x: 978, startPoint y: 61, endPoint x: 829, endPoint y: 63, distance: 149.0
click at [829, 63] on div "Staff Software Engineer (HBO Max) at Warner Bros. Discovery" at bounding box center [867, 65] width 458 height 17
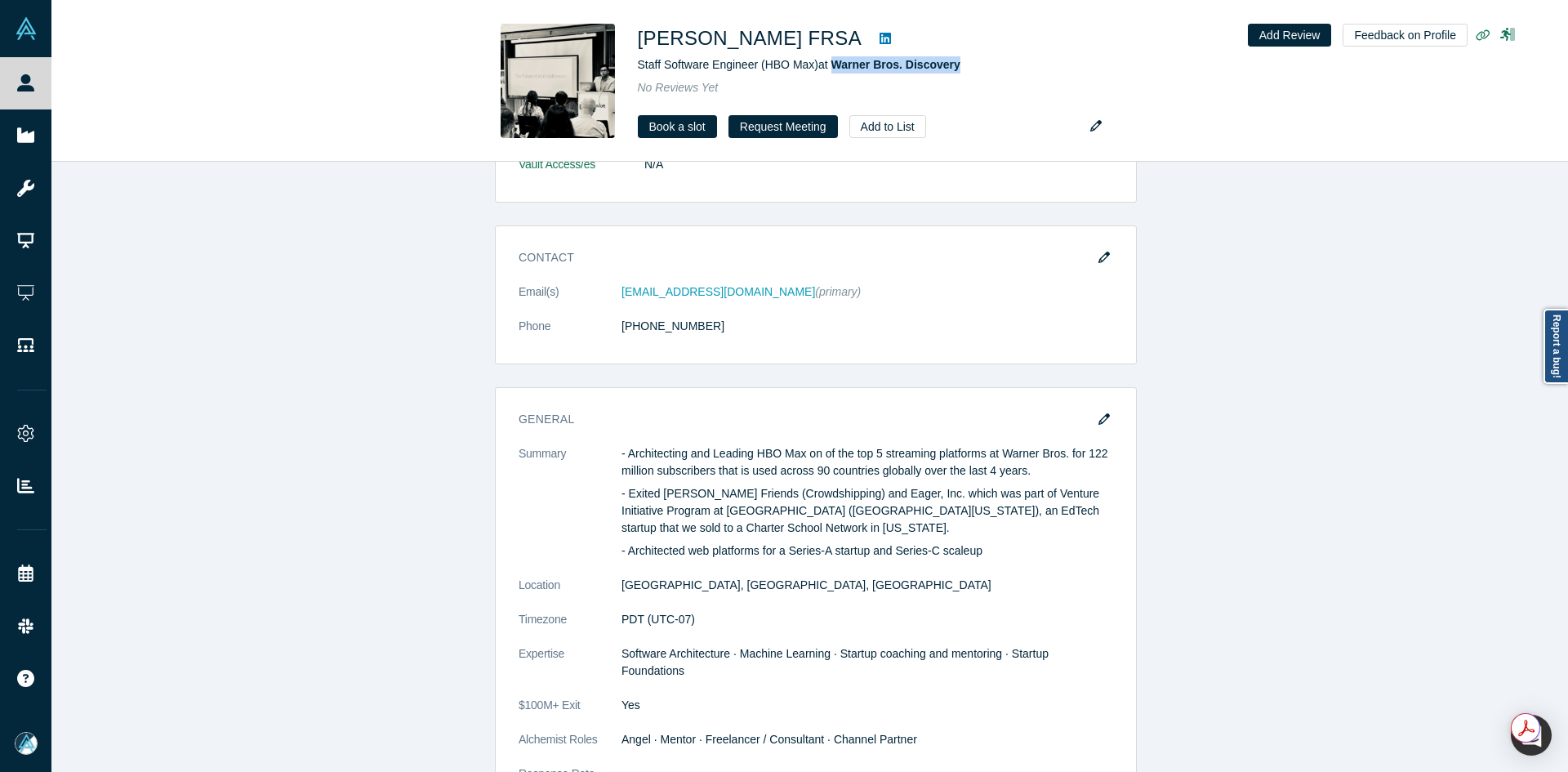
copy span "Warner Bros. Discovery"
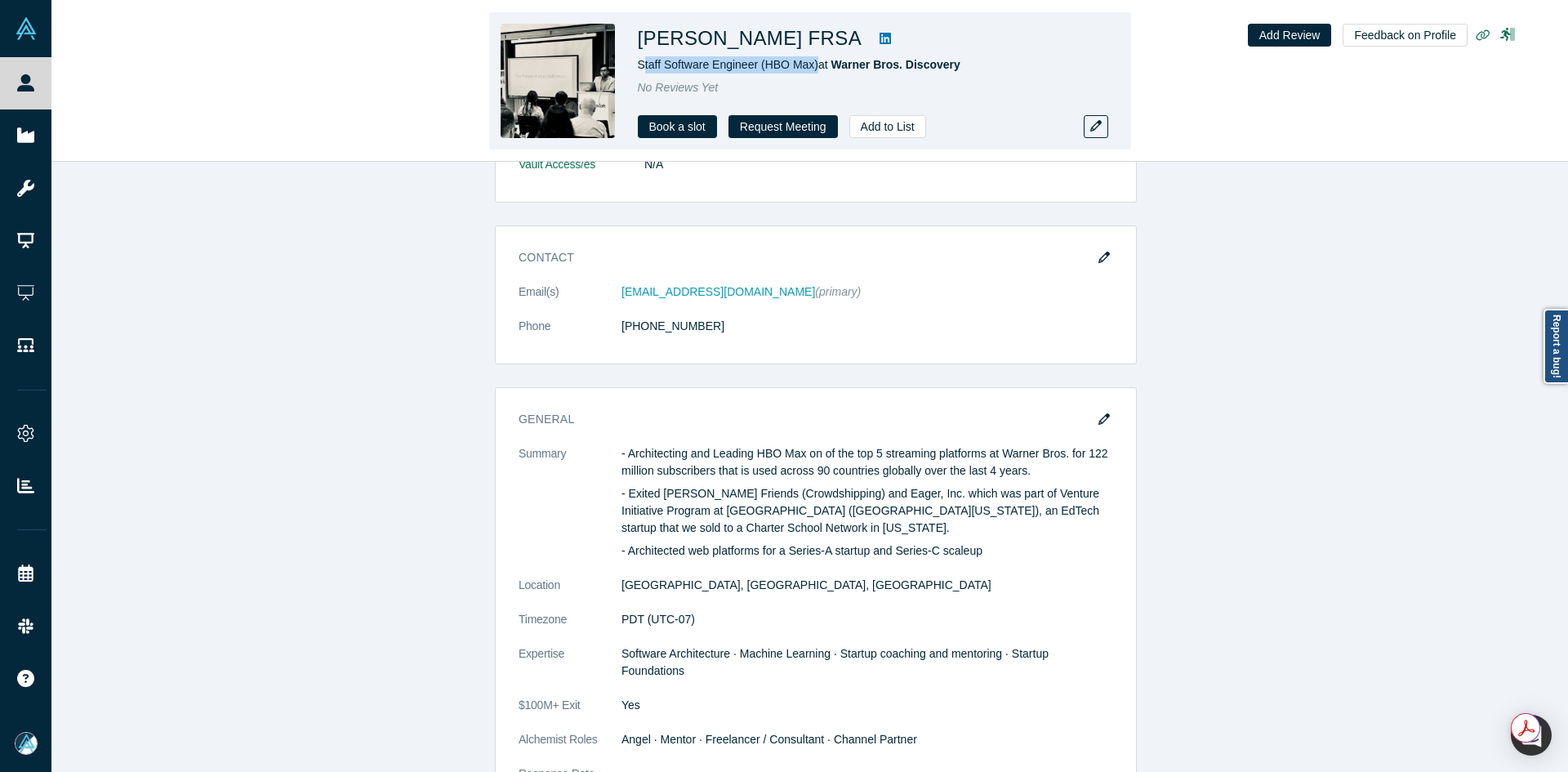
copy span "taff Software Engineer (HBO Max)"
drag, startPoint x: 814, startPoint y: 68, endPoint x: 641, endPoint y: 69, distance: 173.0
click at [641, 69] on span "Staff Software Engineer (HBO Max) at Warner Bros. Discovery" at bounding box center [799, 64] width 322 height 13
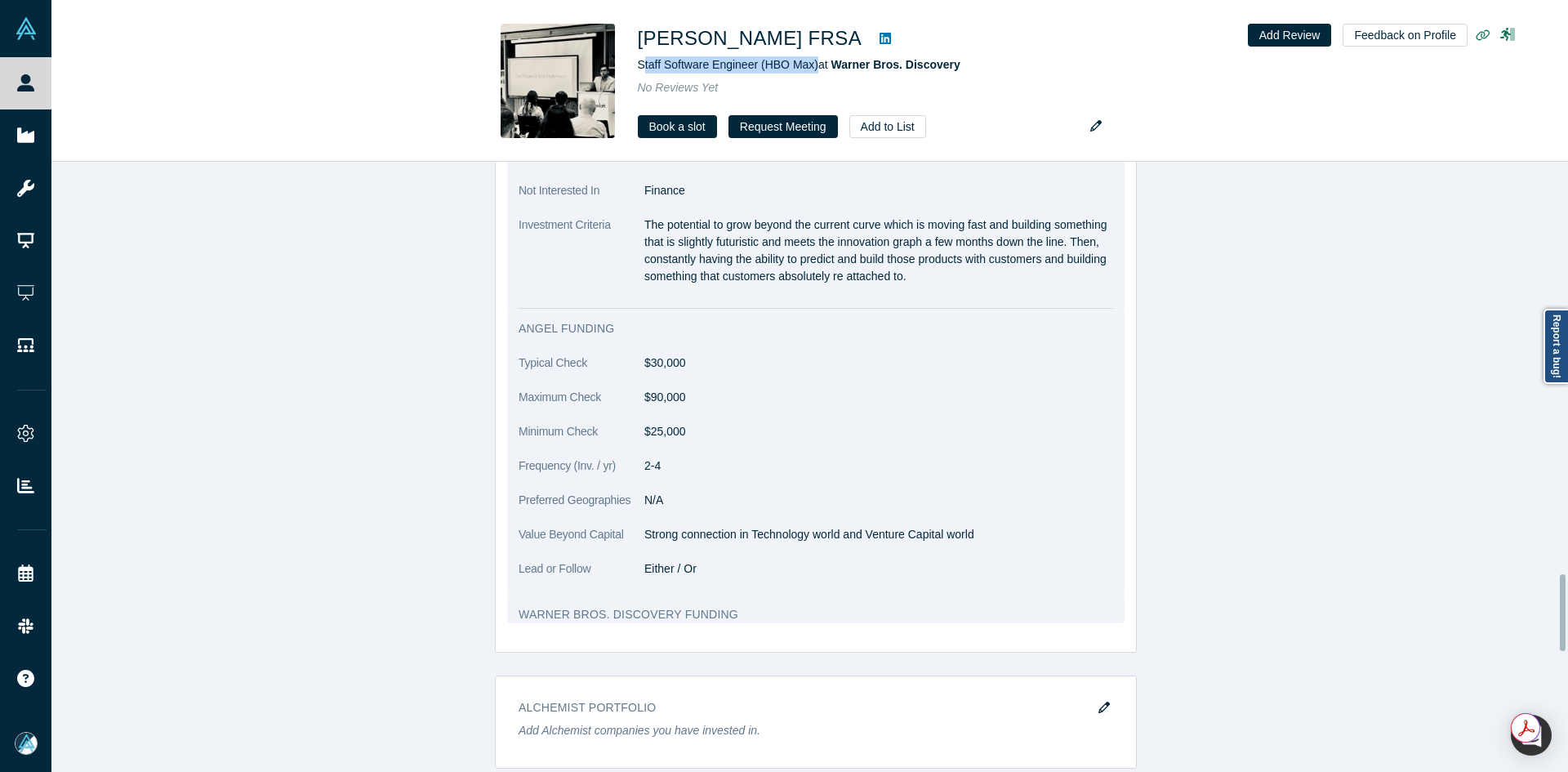
scroll to position [3269, 0]
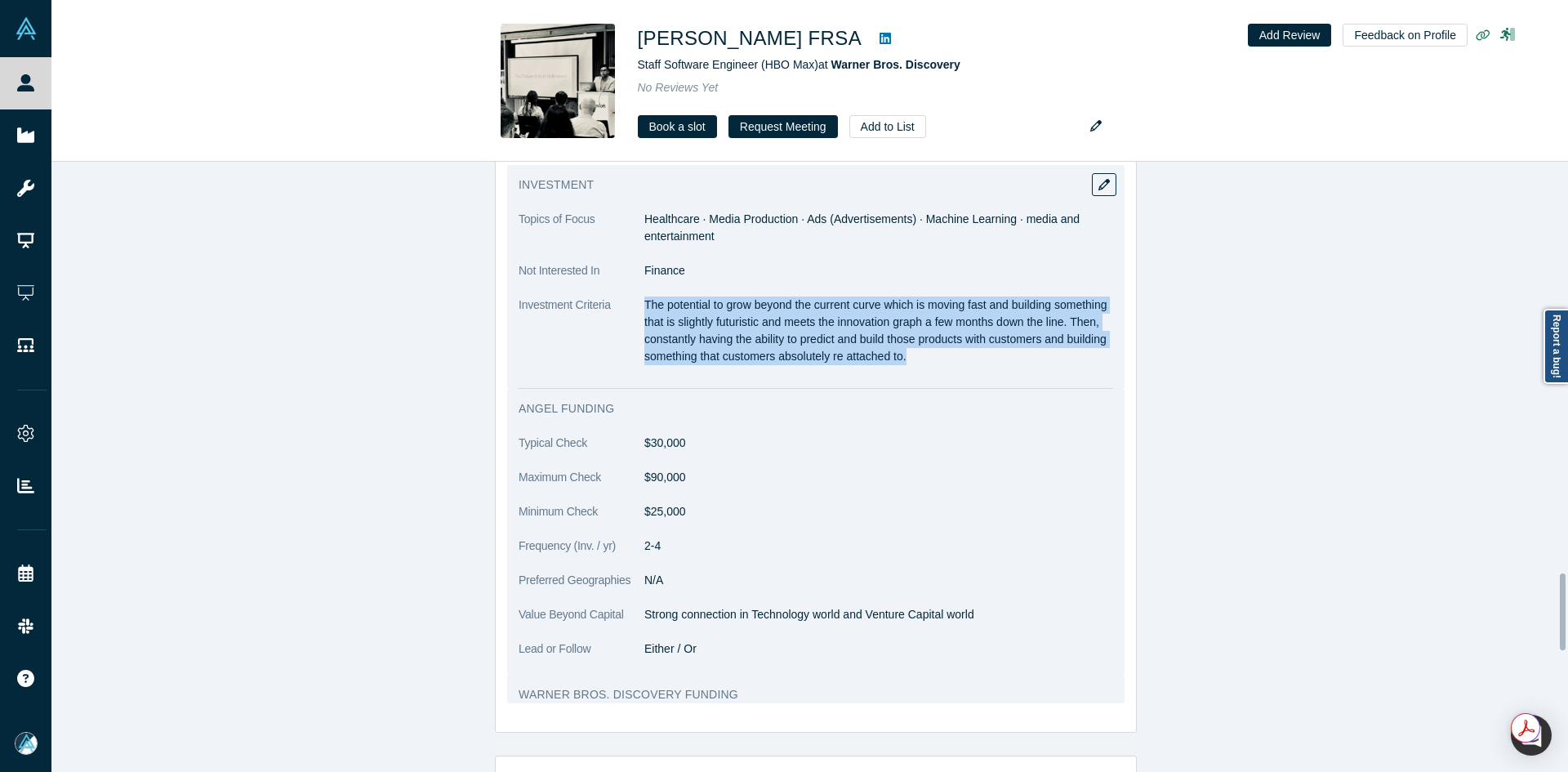
drag, startPoint x: 636, startPoint y: 318, endPoint x: 1046, endPoint y: 387, distance: 415.8
click at [1046, 383] on dl "Topics of Focus Healthcare · Media Production · Ads (Advertisements) · Machine …" at bounding box center [815, 296] width 595 height 172
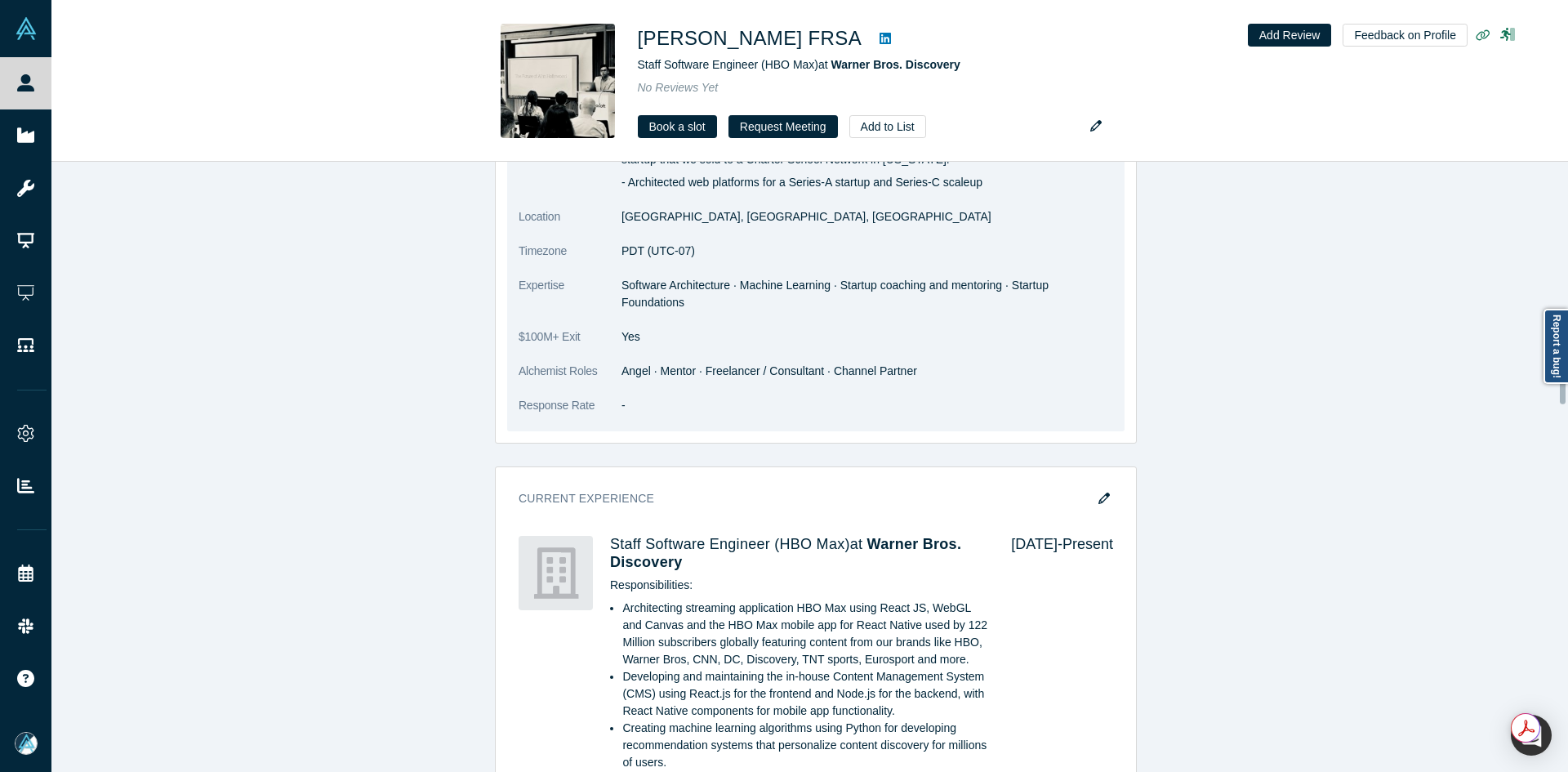
scroll to position [1062, 0]
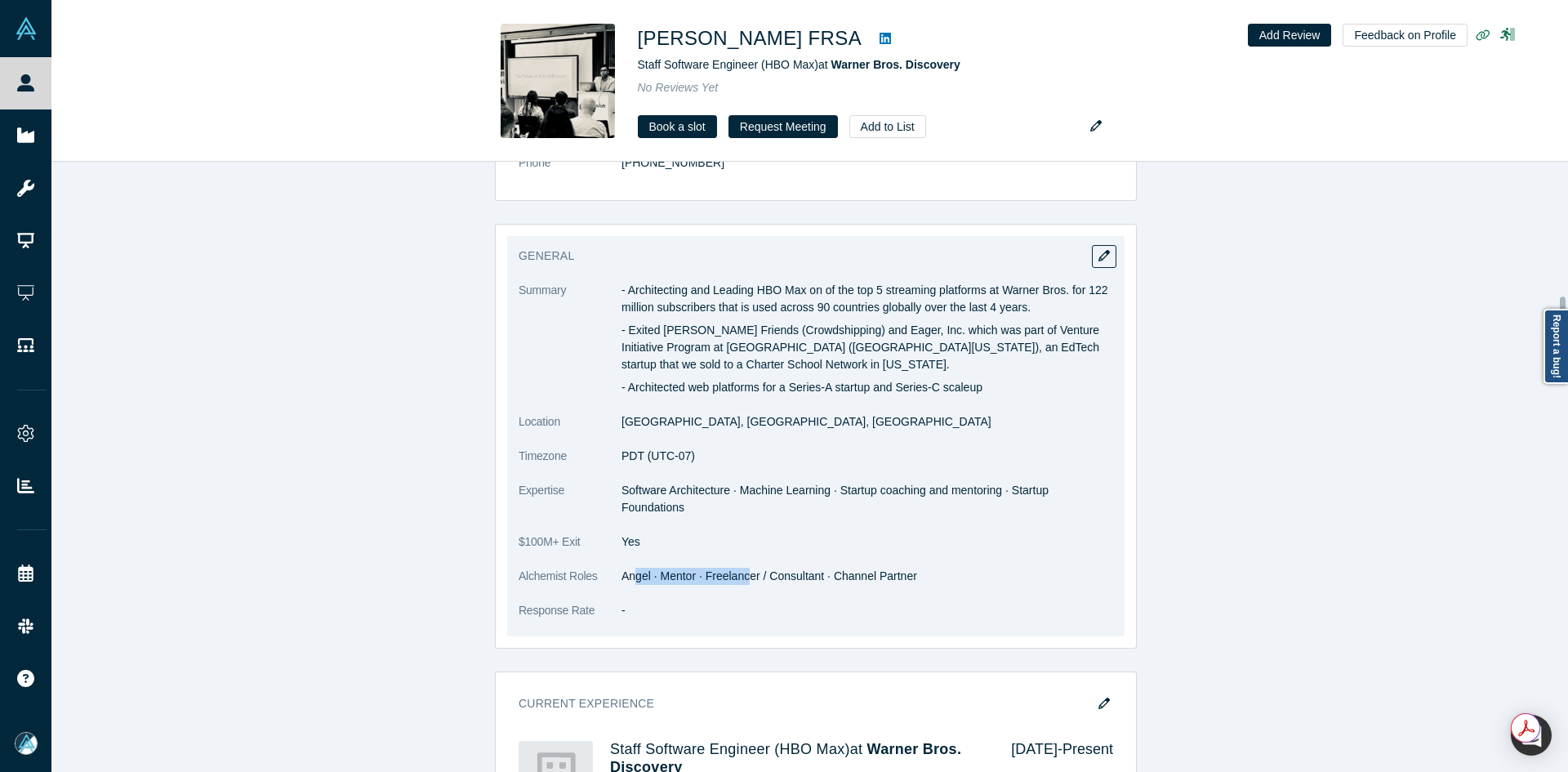
drag, startPoint x: 640, startPoint y: 543, endPoint x: 748, endPoint y: 528, distance: 109.0
click at [739, 568] on dd "Angel · Mentor · Freelancer / Consultant · Channel Partner" at bounding box center [867, 577] width 492 height 17
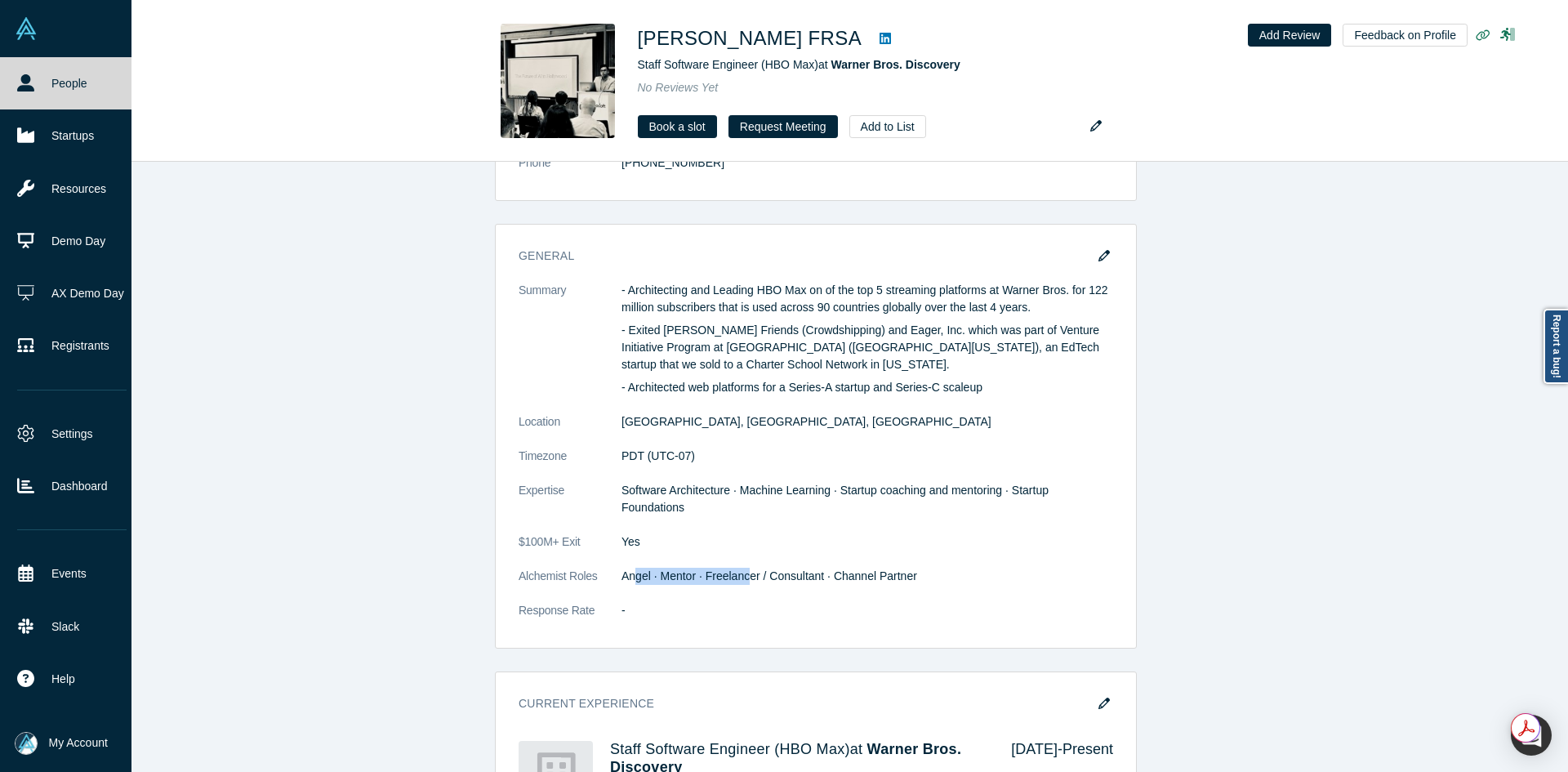
click at [14, 83] on link "People" at bounding box center [72, 83] width 144 height 52
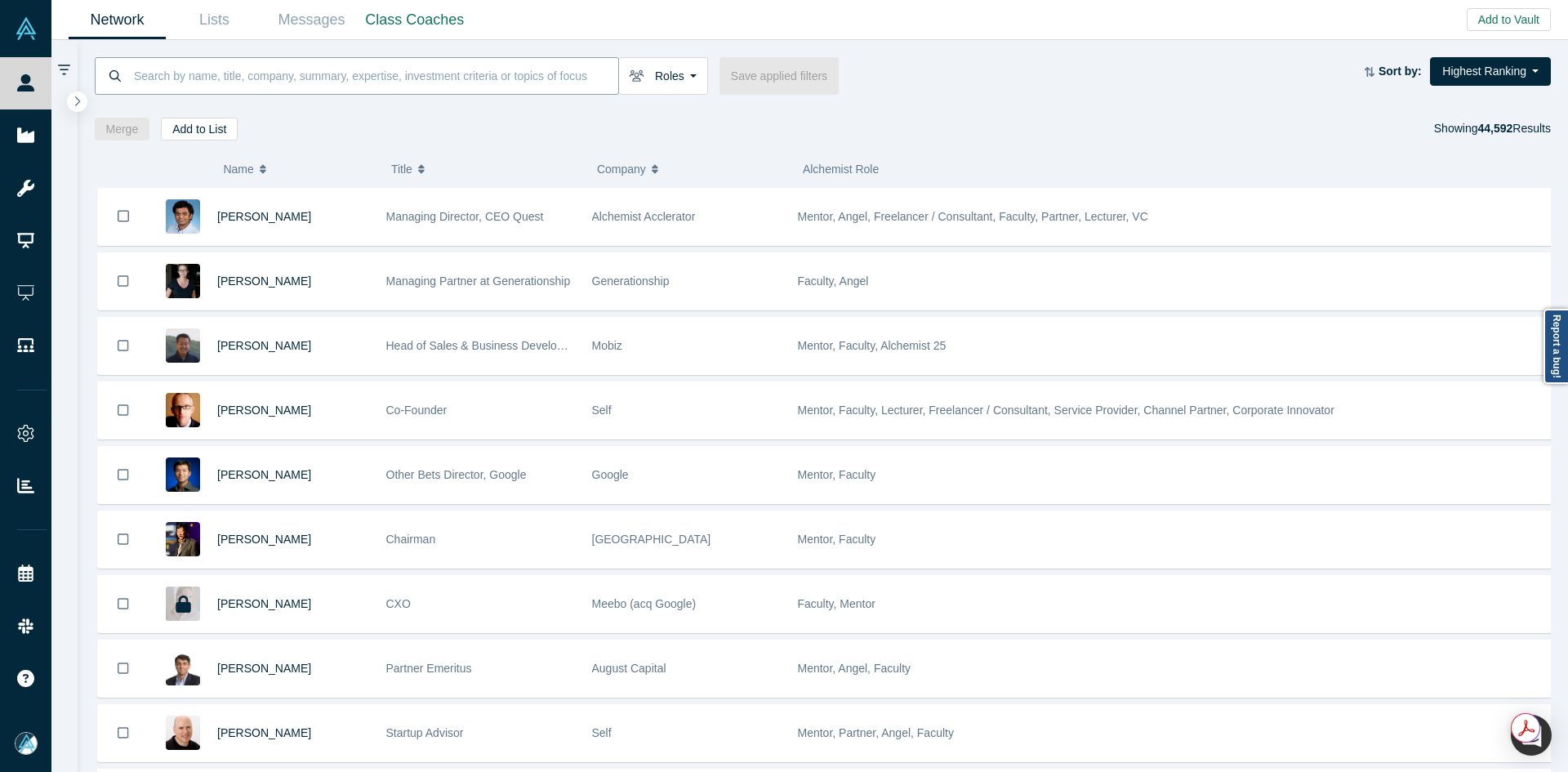
click at [381, 81] on input at bounding box center [376, 75] width 486 height 39
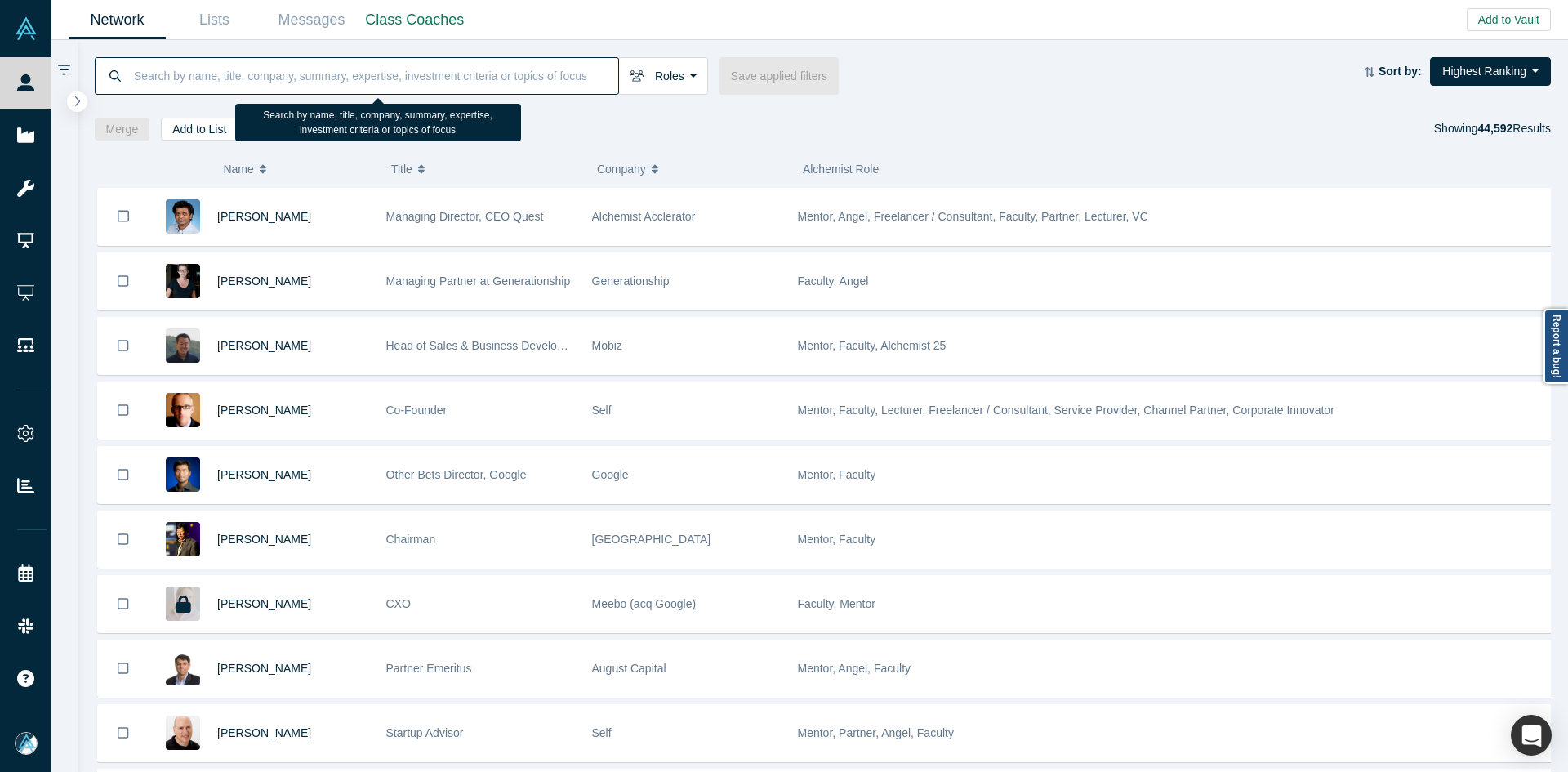
paste input "[PERSON_NAME]"
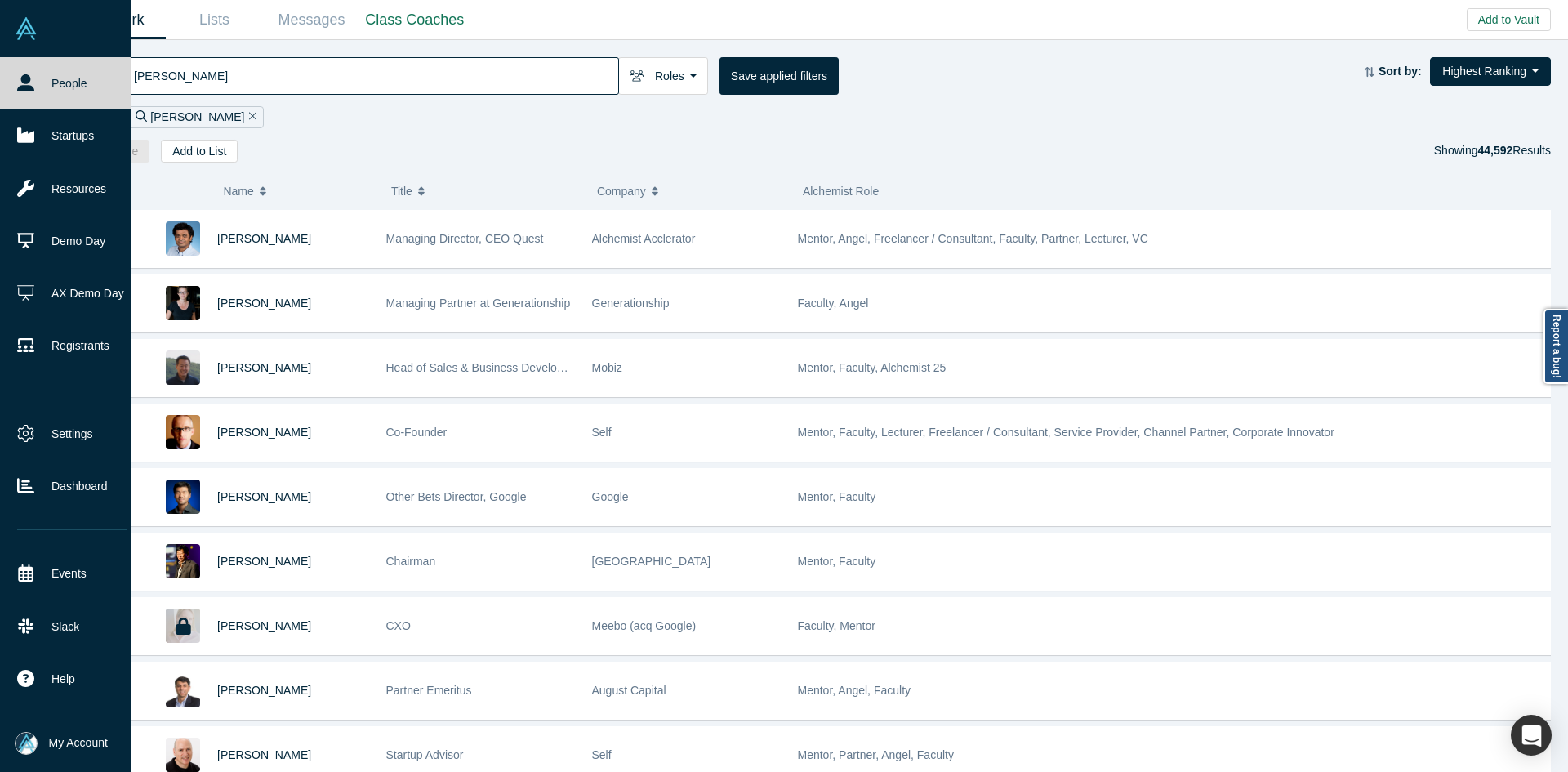
type input "[PERSON_NAME]"
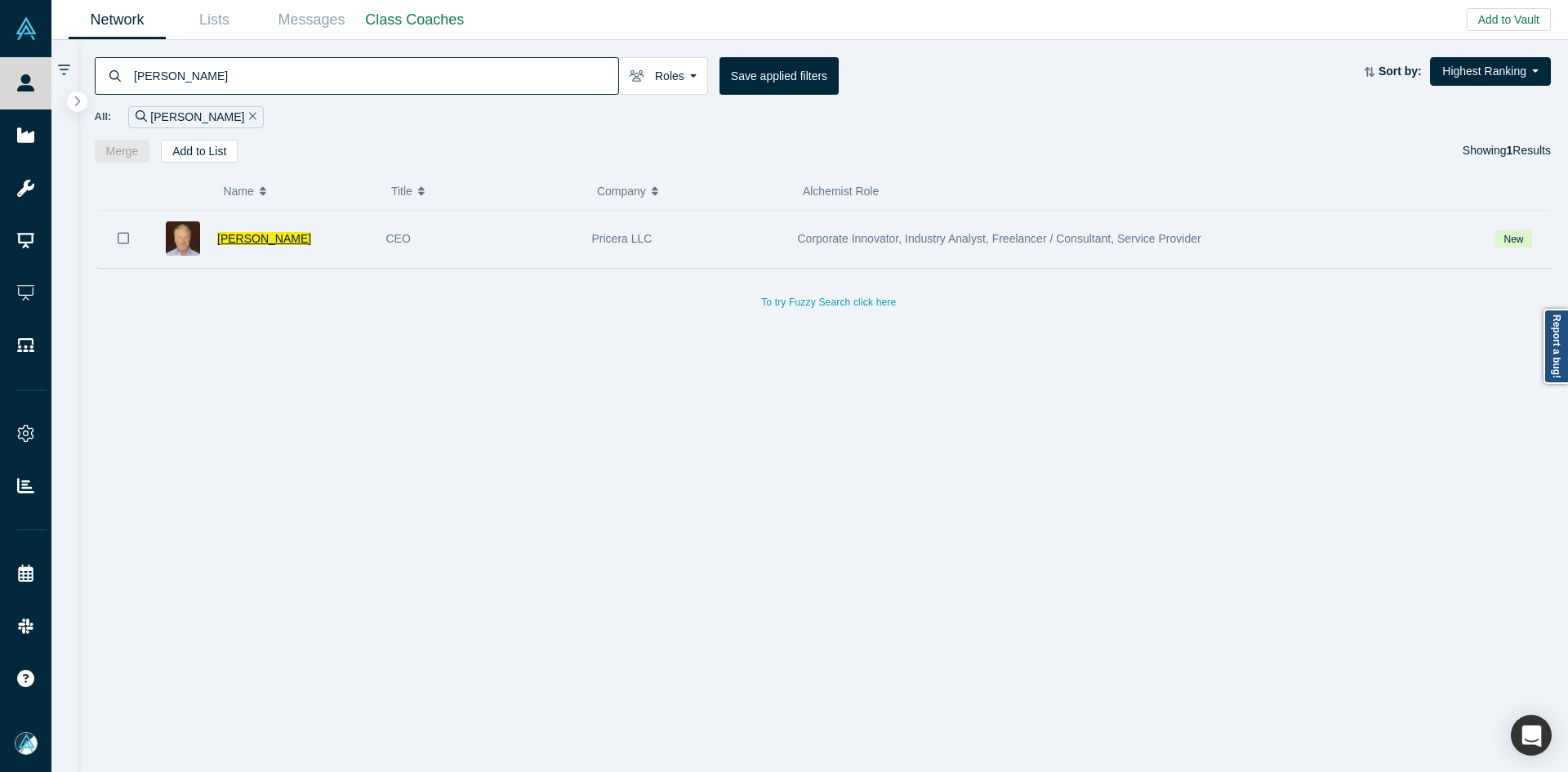
click at [251, 241] on span "[PERSON_NAME]" at bounding box center [264, 238] width 94 height 13
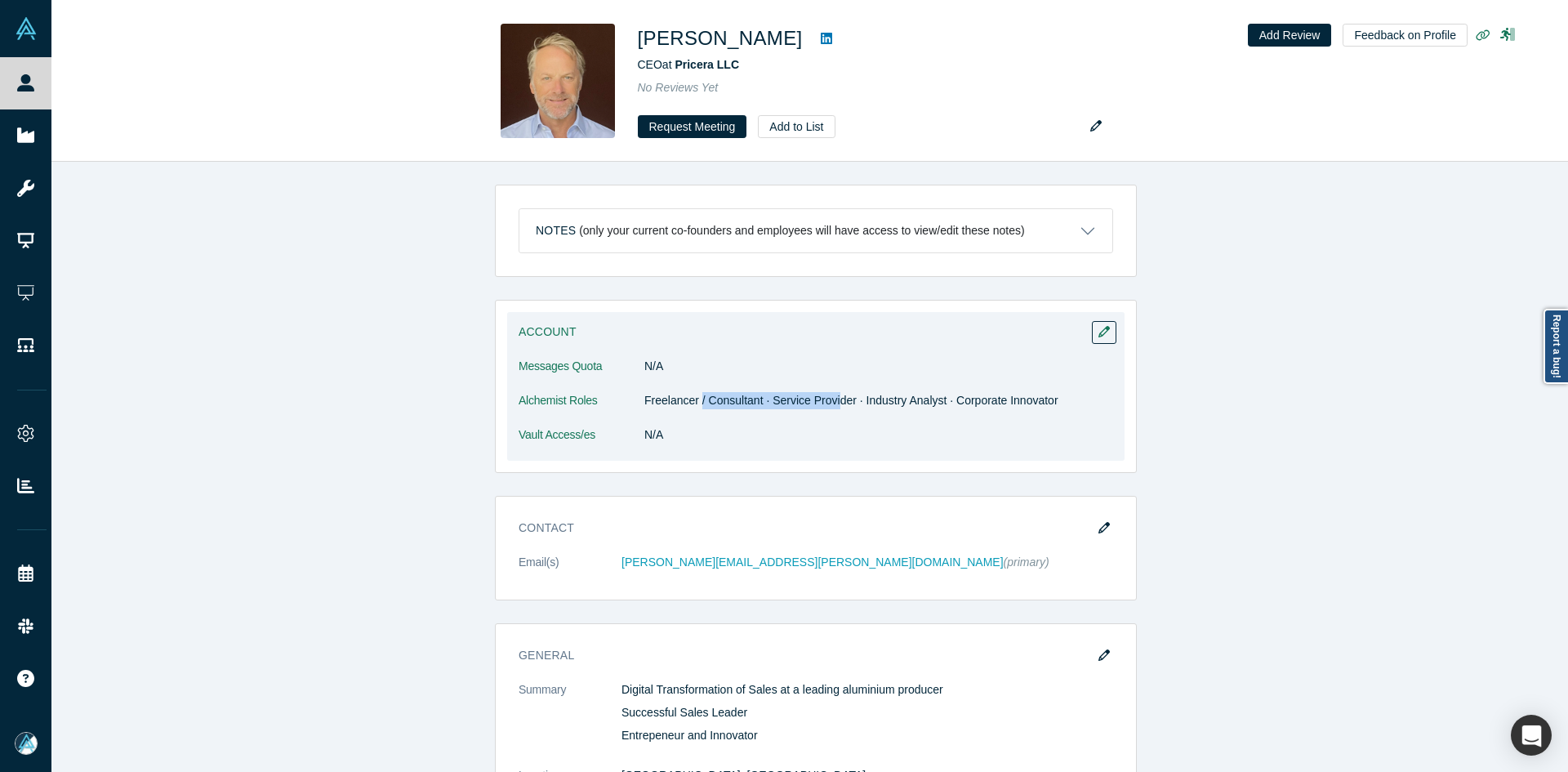
drag, startPoint x: 737, startPoint y: 401, endPoint x: 827, endPoint y: 399, distance: 90.0
click at [827, 399] on dd "Freelancer / Consultant · Service Provider · Industry Analyst · Corporate Innov…" at bounding box center [879, 401] width 469 height 17
click at [823, 405] on dd "Freelancer / Consultant · Service Provider · Industry Analyst · Corporate Innov…" at bounding box center [879, 401] width 469 height 17
drag, startPoint x: 878, startPoint y: 399, endPoint x: 1002, endPoint y: 398, distance: 124.0
click at [1002, 398] on dd "Freelancer / Consultant · Service Provider · Industry Analyst · Corporate Innov…" at bounding box center [879, 401] width 469 height 17
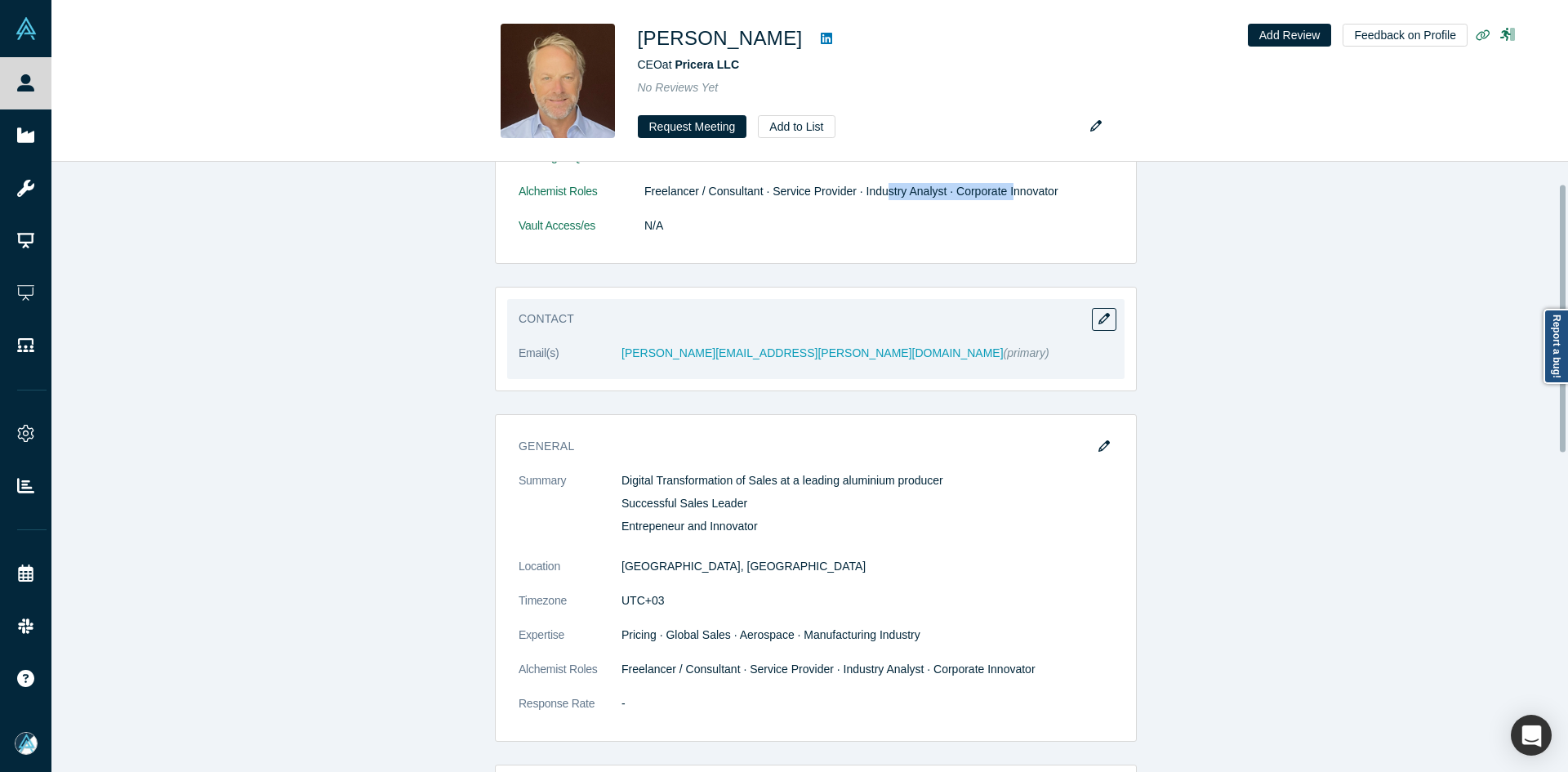
scroll to position [245, 0]
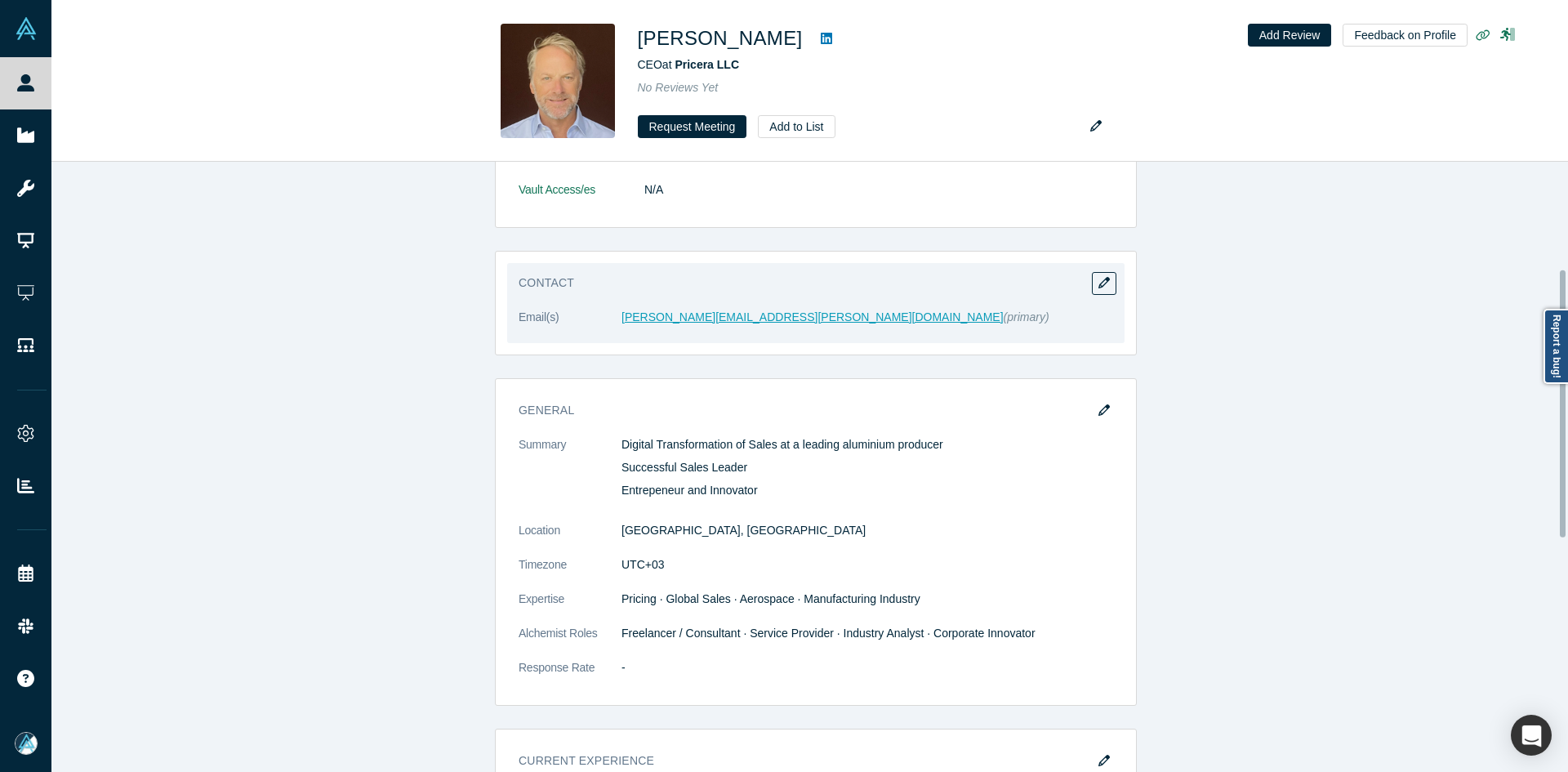
drag, startPoint x: 674, startPoint y: 329, endPoint x: 665, endPoint y: 317, distance: 15.0
